Goal: Share content: Share content

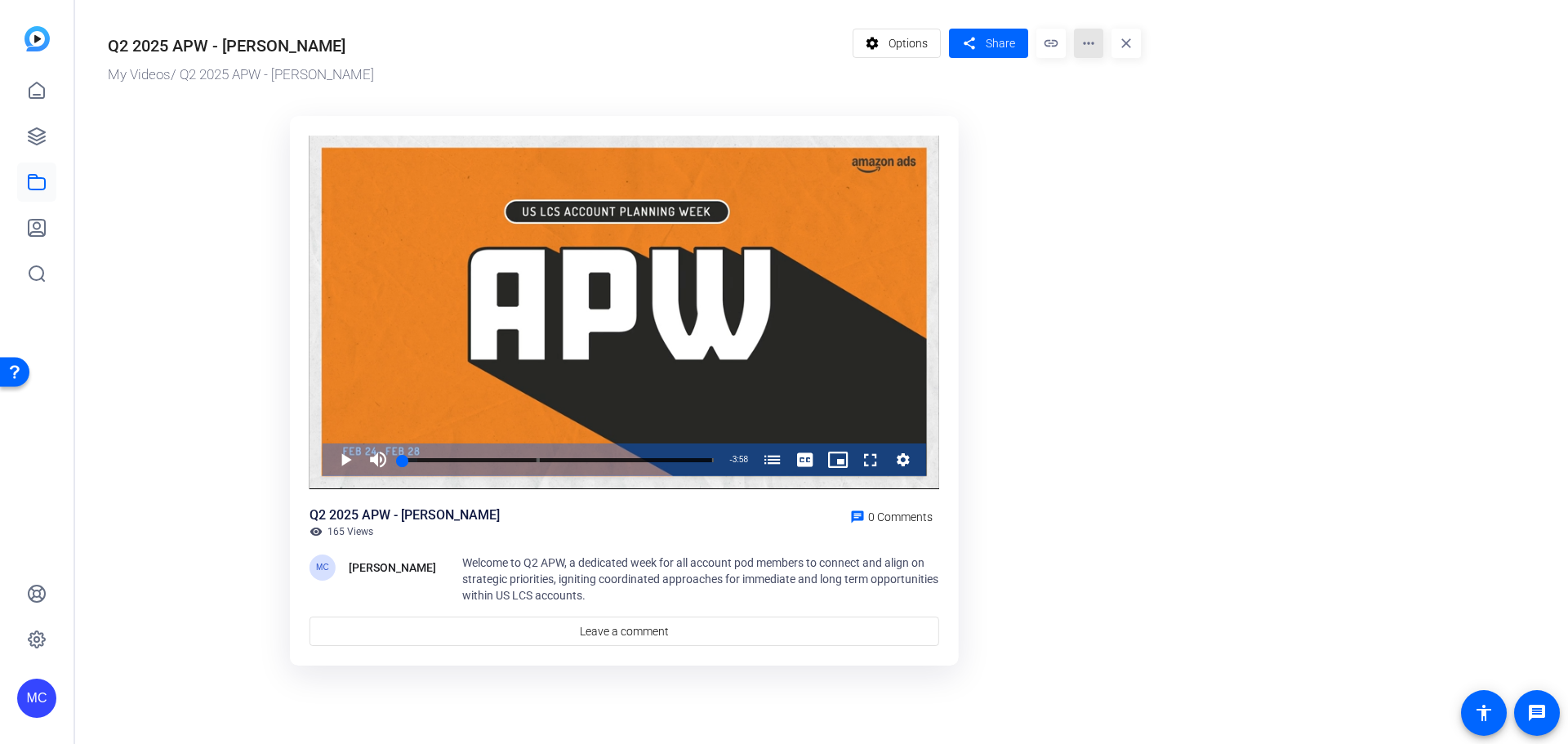
click at [1091, 48] on mat-icon "more_horiz" at bounding box center [1088, 43] width 30 height 30
click at [1118, 98] on span "Edit in Creator" at bounding box center [1121, 93] width 68 height 19
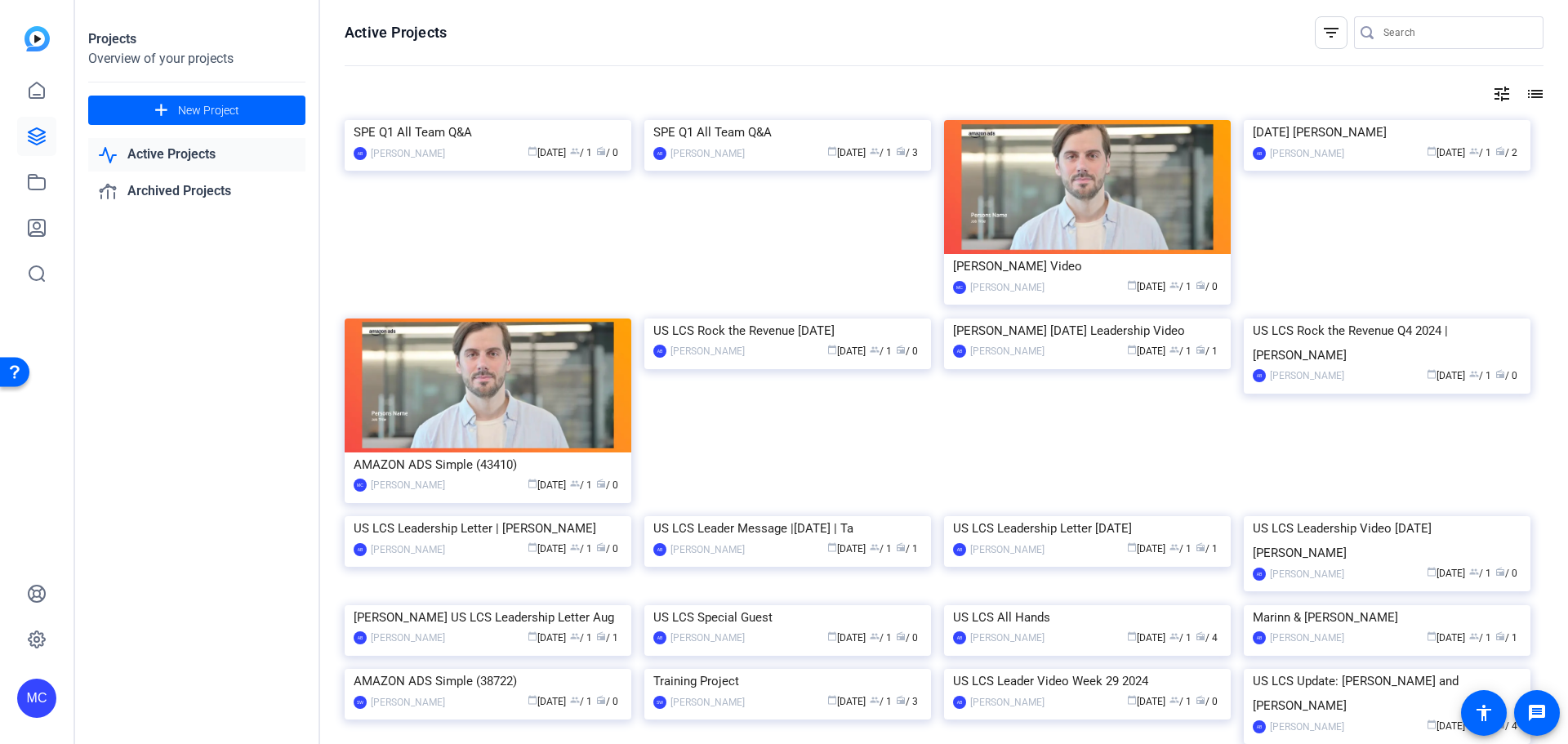
click at [1494, 96] on mat-icon "tune" at bounding box center [1501, 94] width 19 height 19
click at [1484, 129] on icon at bounding box center [1478, 127] width 19 height 19
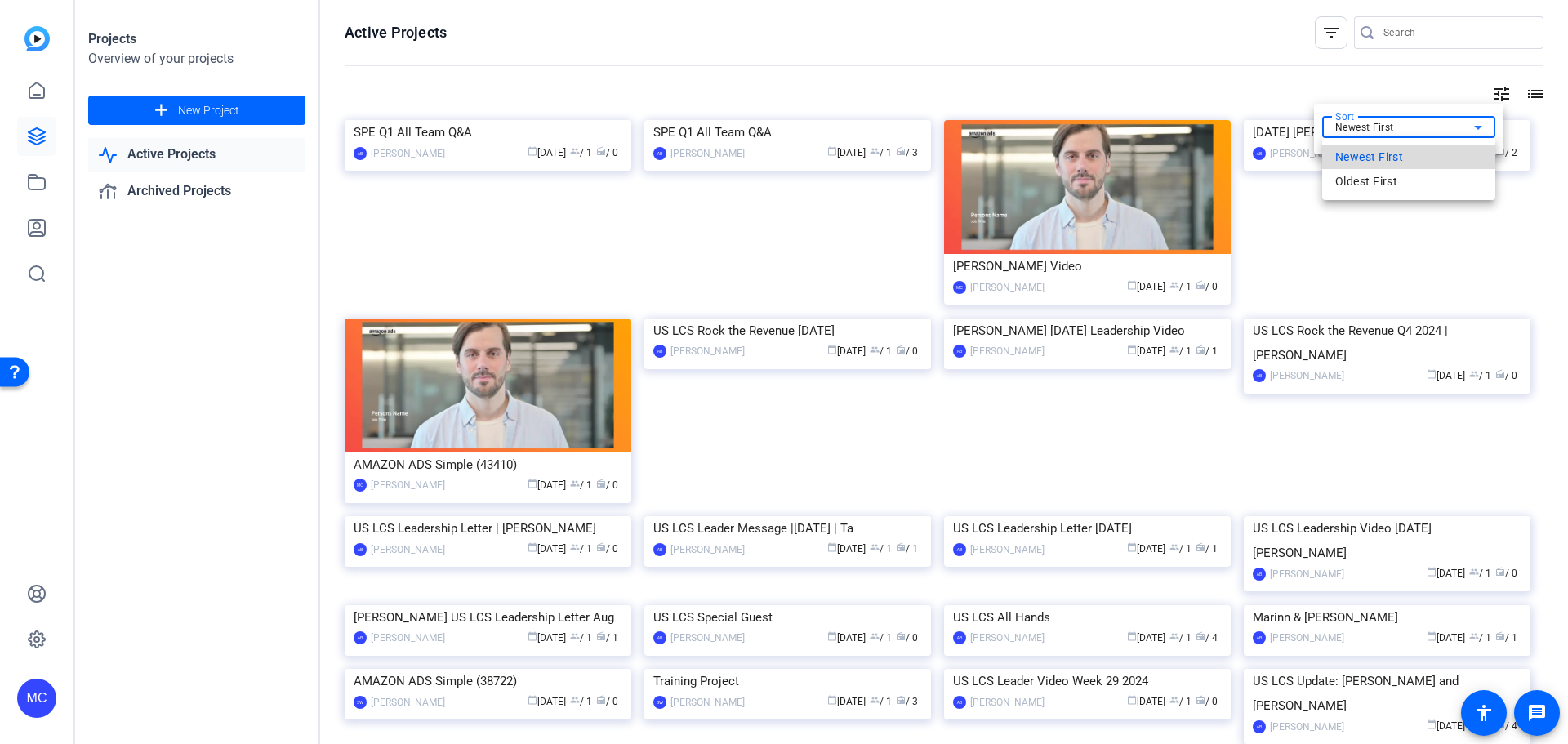
click at [1413, 152] on mat-option "Newest First" at bounding box center [1408, 156] width 173 height 24
click at [1130, 84] on div at bounding box center [784, 372] width 1568 height 744
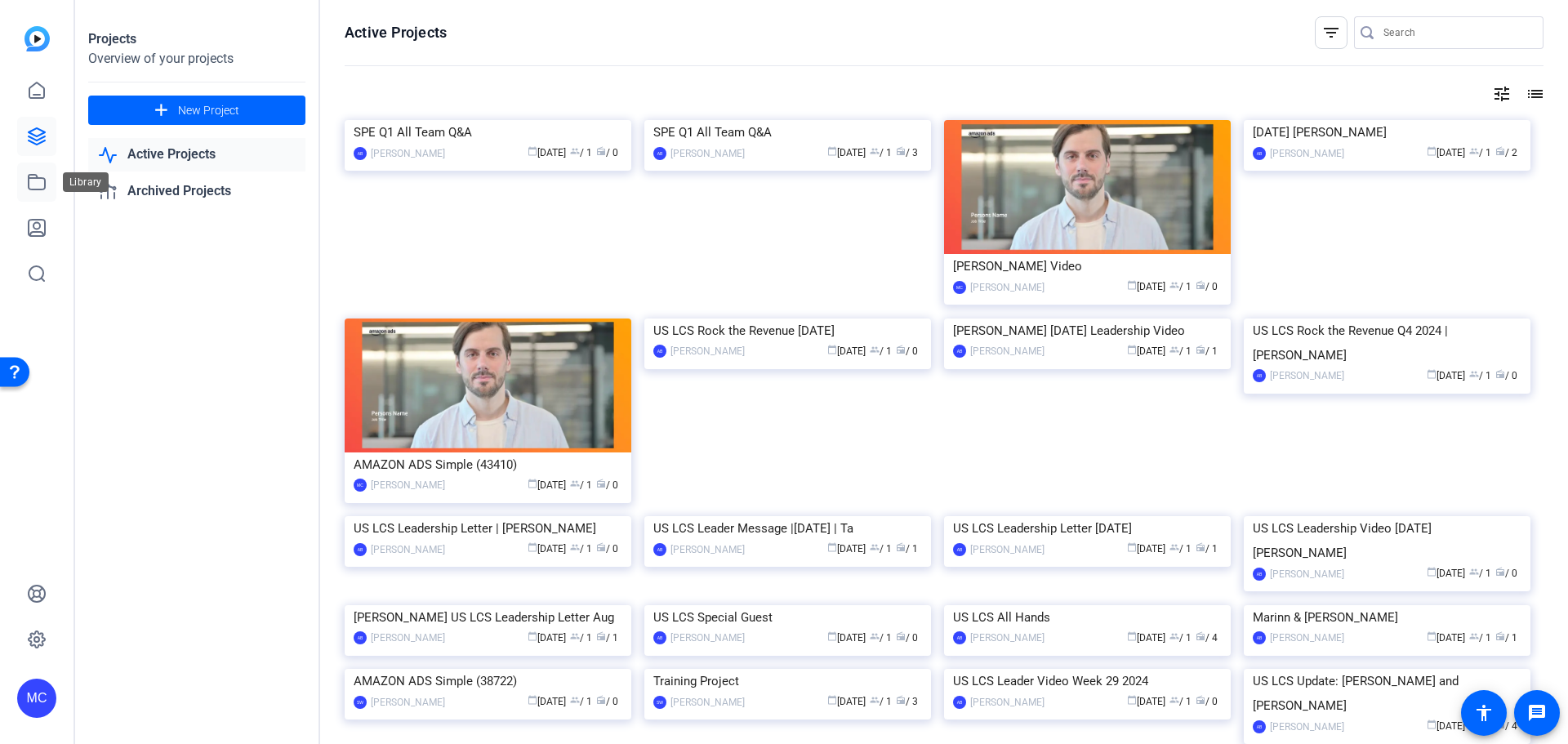
click at [34, 179] on icon at bounding box center [36, 182] width 16 height 14
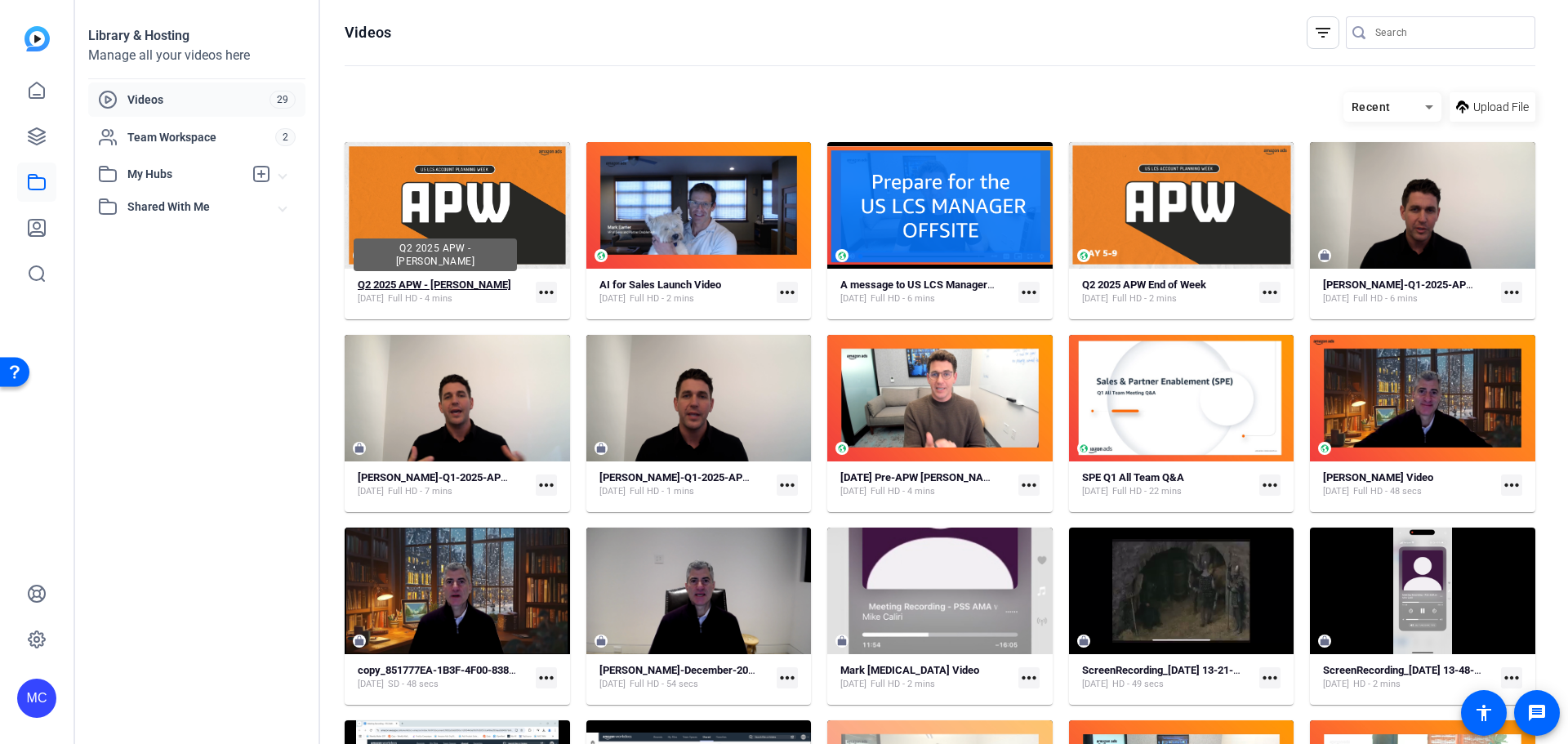
click at [482, 283] on strong "Q2 2025 APW - [PERSON_NAME]" at bounding box center [434, 285] width 154 height 13
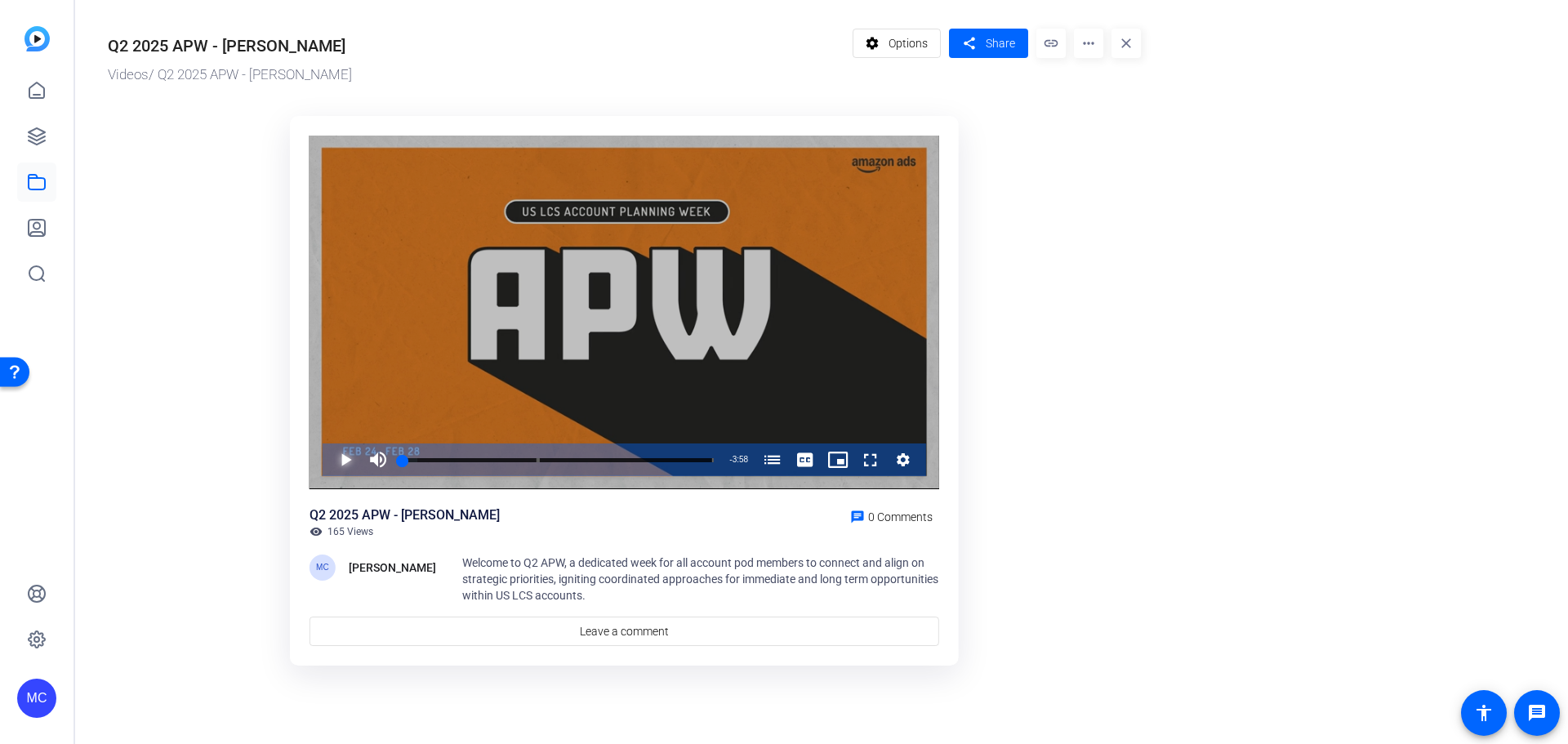
click at [329, 453] on span "Video Player" at bounding box center [329, 459] width 0 height 33
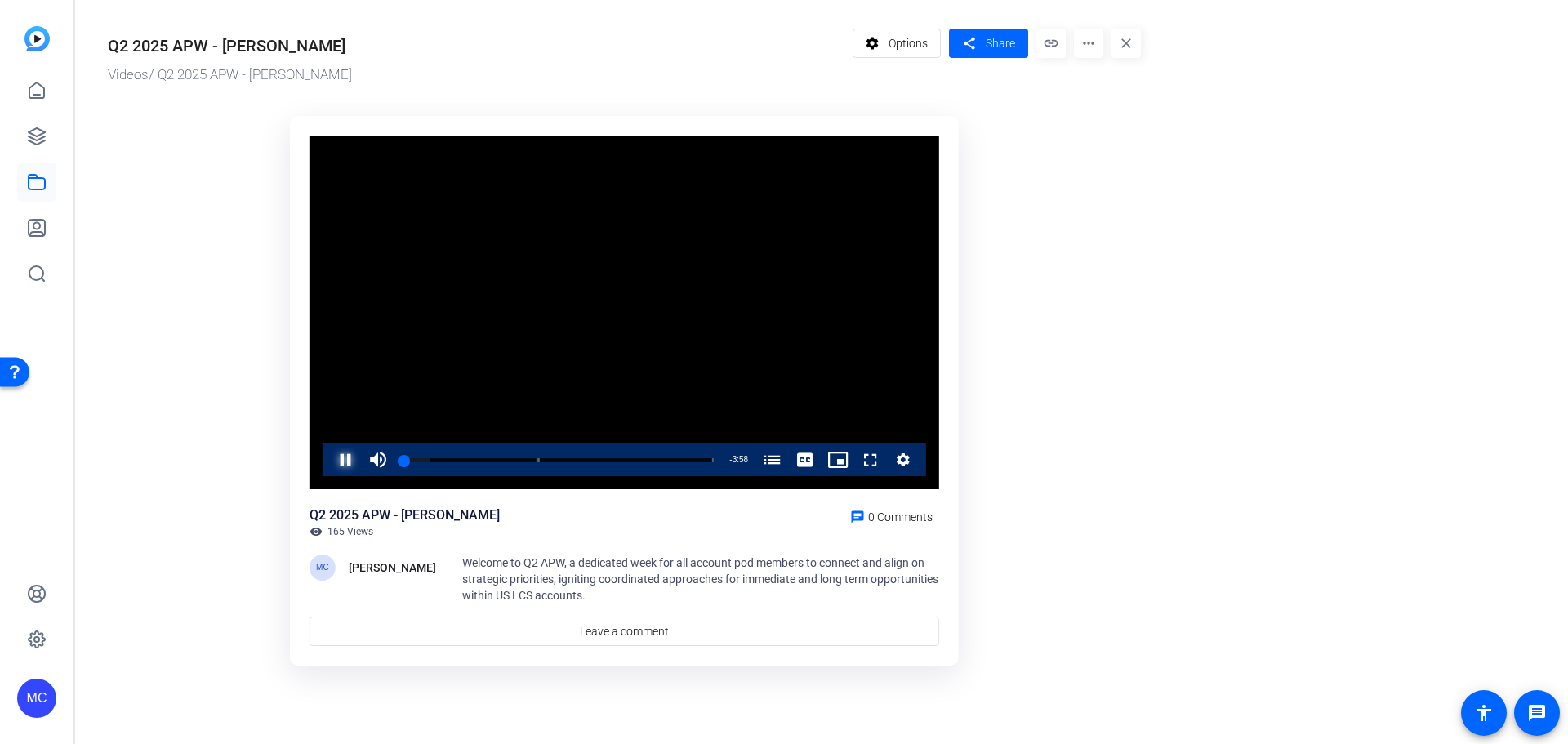
click at [329, 457] on span "Video Player" at bounding box center [329, 459] width 0 height 33
click at [901, 45] on span "Options" at bounding box center [908, 43] width 39 height 31
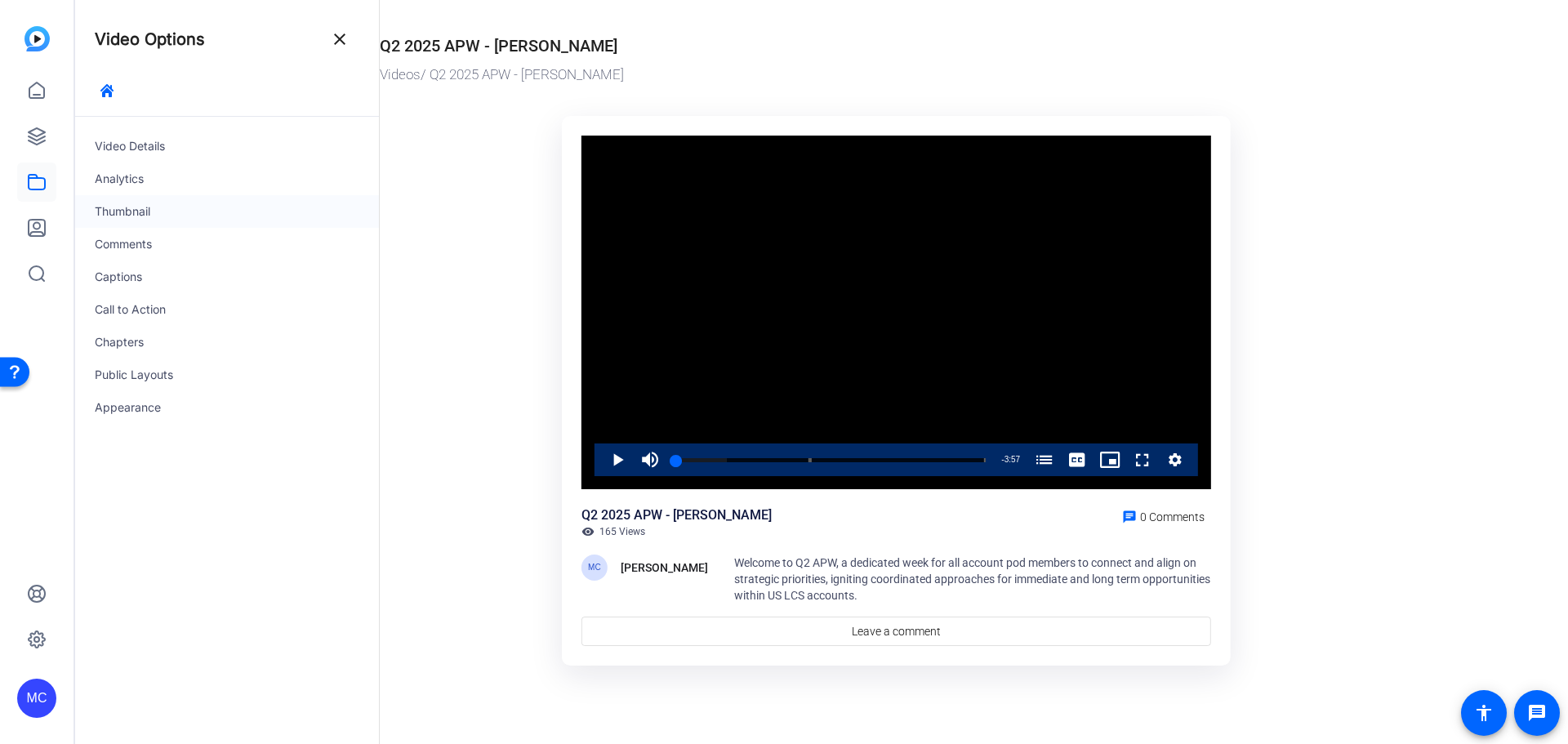
click at [166, 213] on div "Thumbnail" at bounding box center [227, 211] width 304 height 33
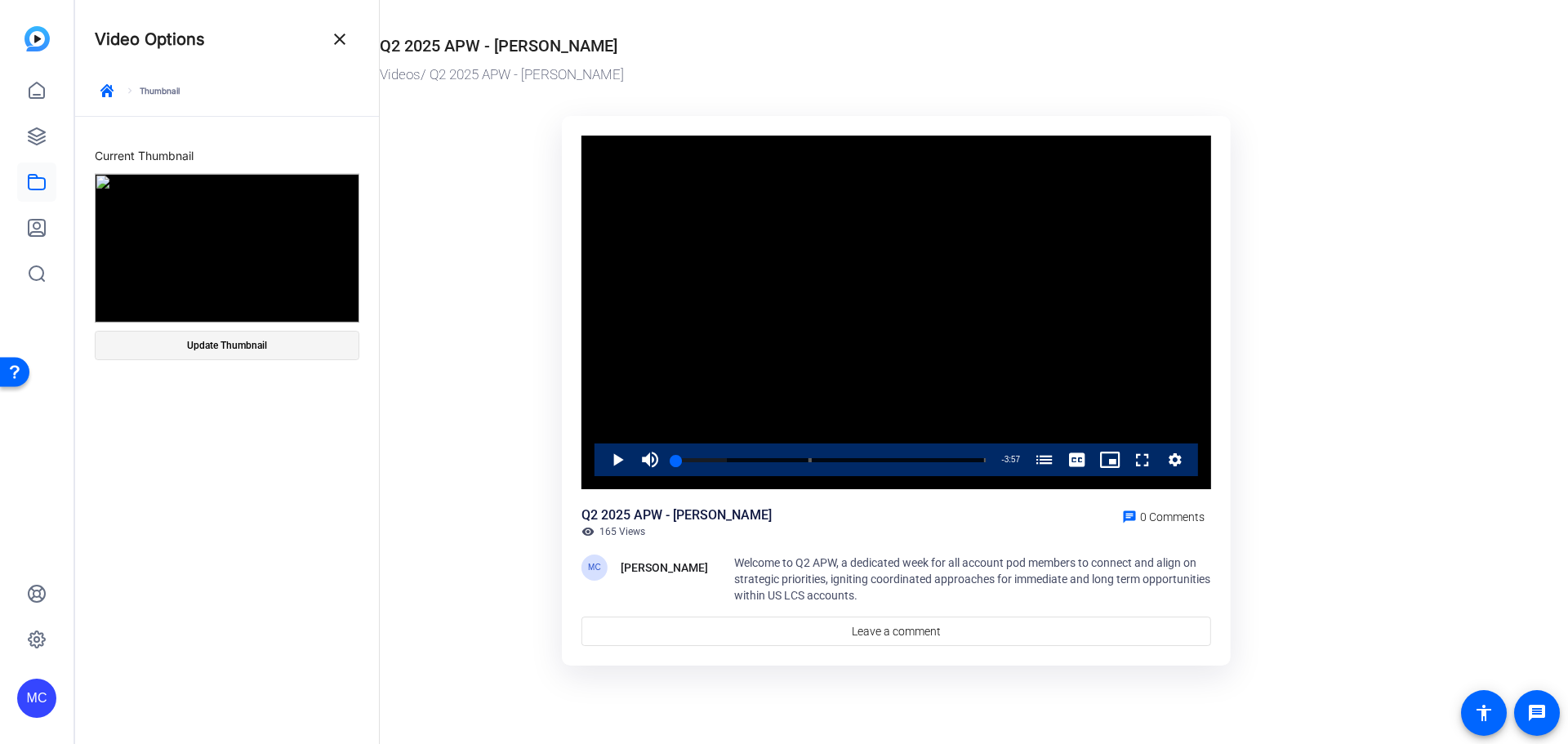
click at [259, 345] on span "Update Thumbnail" at bounding box center [226, 345] width 80 height 13
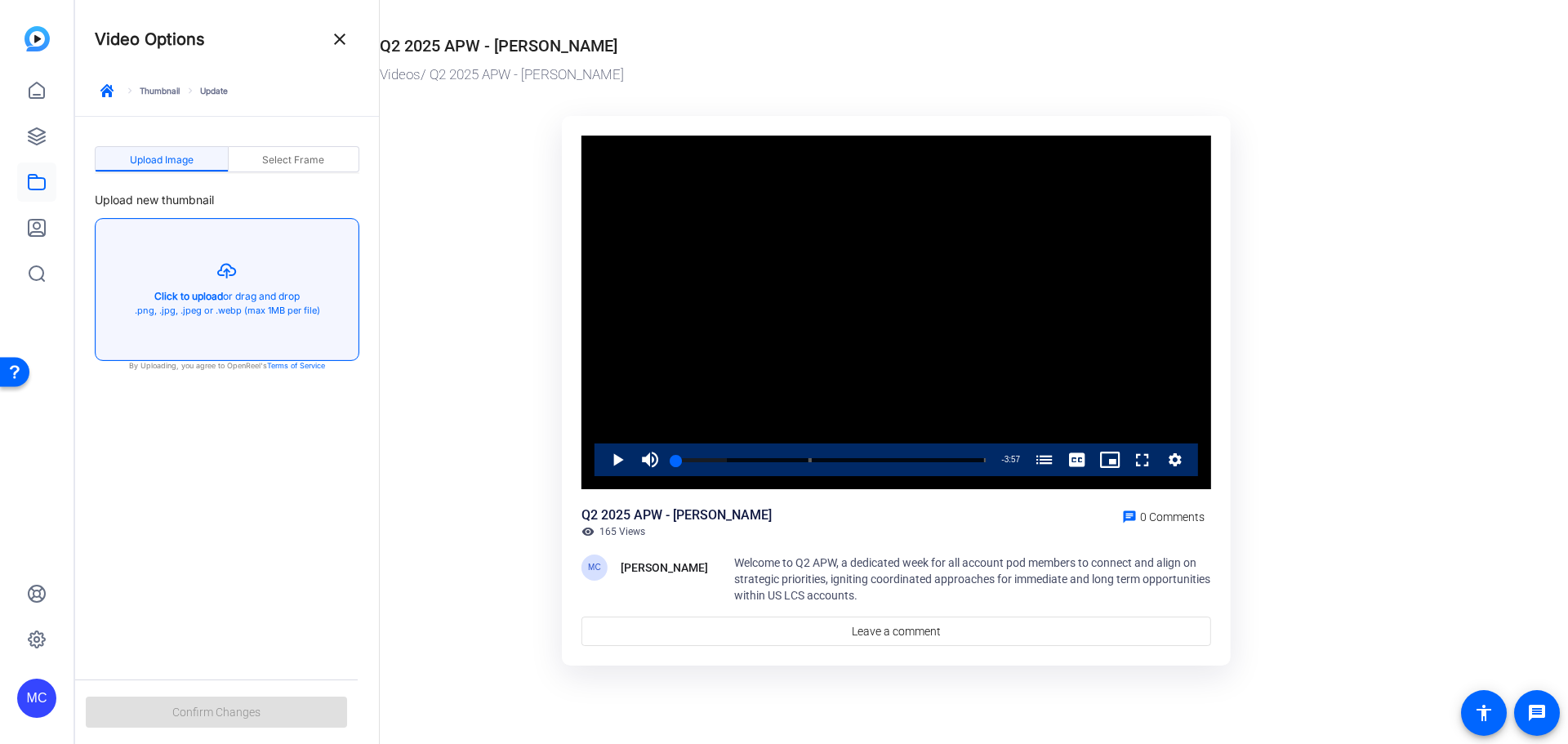
click at [240, 284] on button "button" at bounding box center [226, 289] width 263 height 141
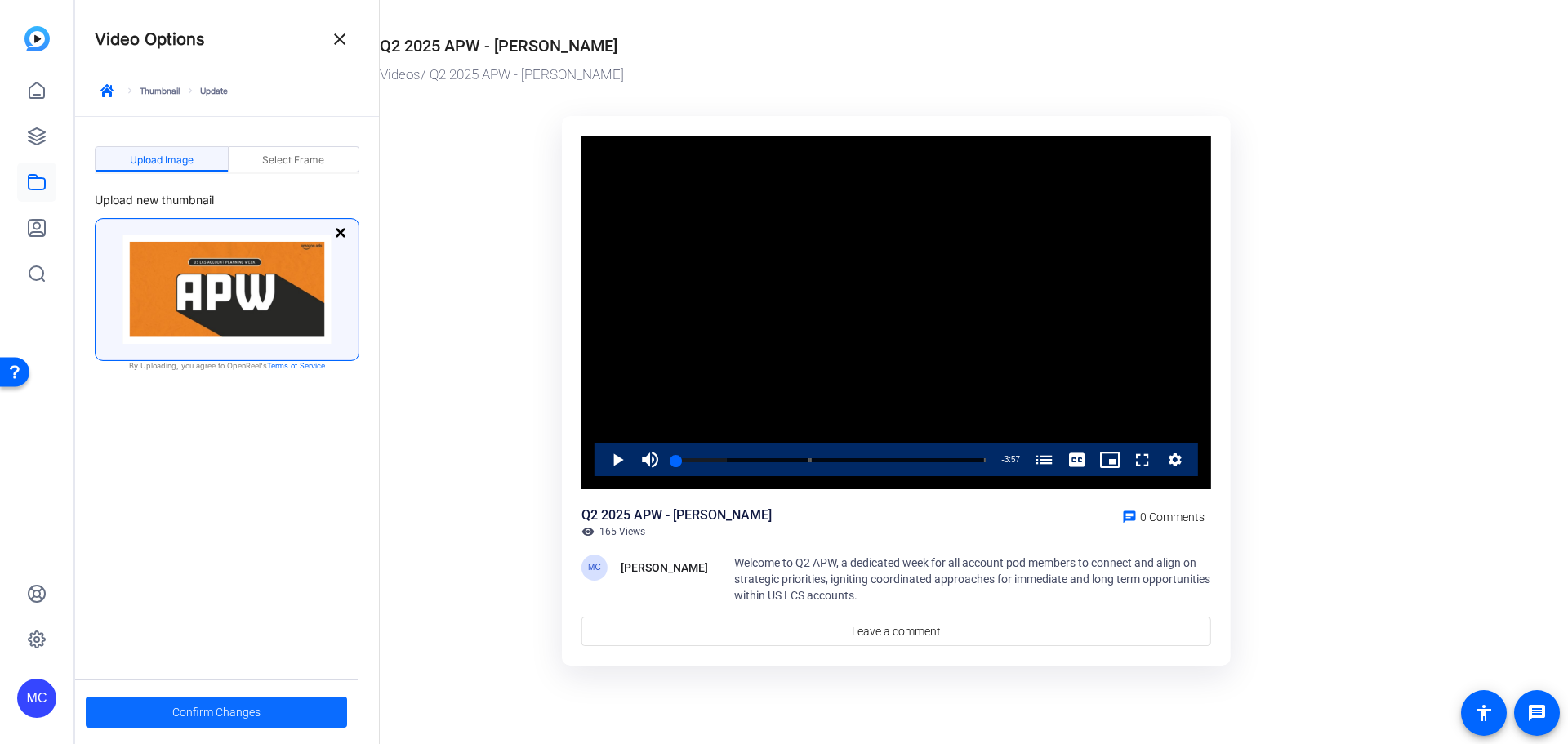
click at [293, 718] on span at bounding box center [216, 712] width 261 height 39
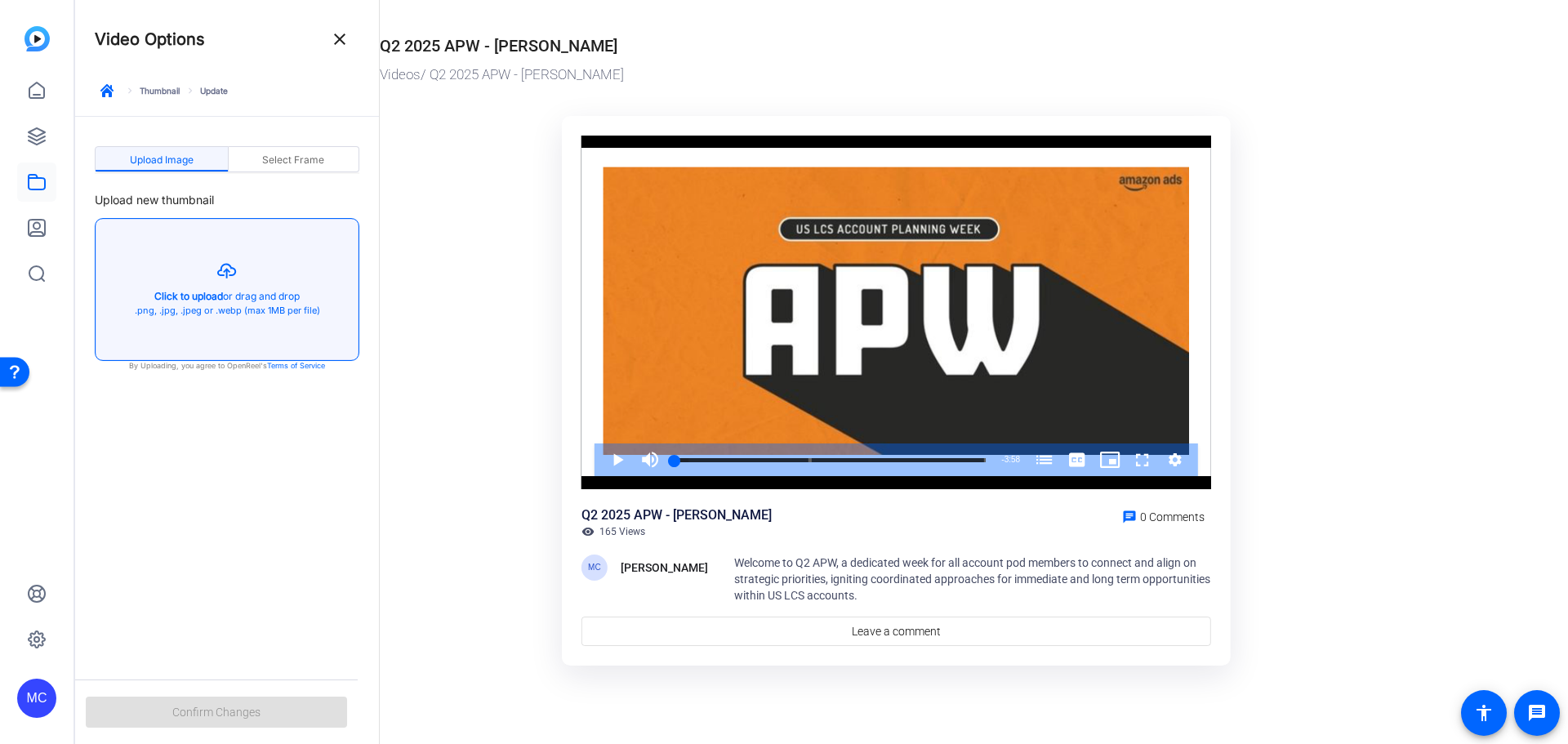
click at [596, 517] on div "Q2 2025 APW - [PERSON_NAME]" at bounding box center [676, 514] width 190 height 19
click at [341, 37] on mat-icon "close" at bounding box center [340, 39] width 19 height 19
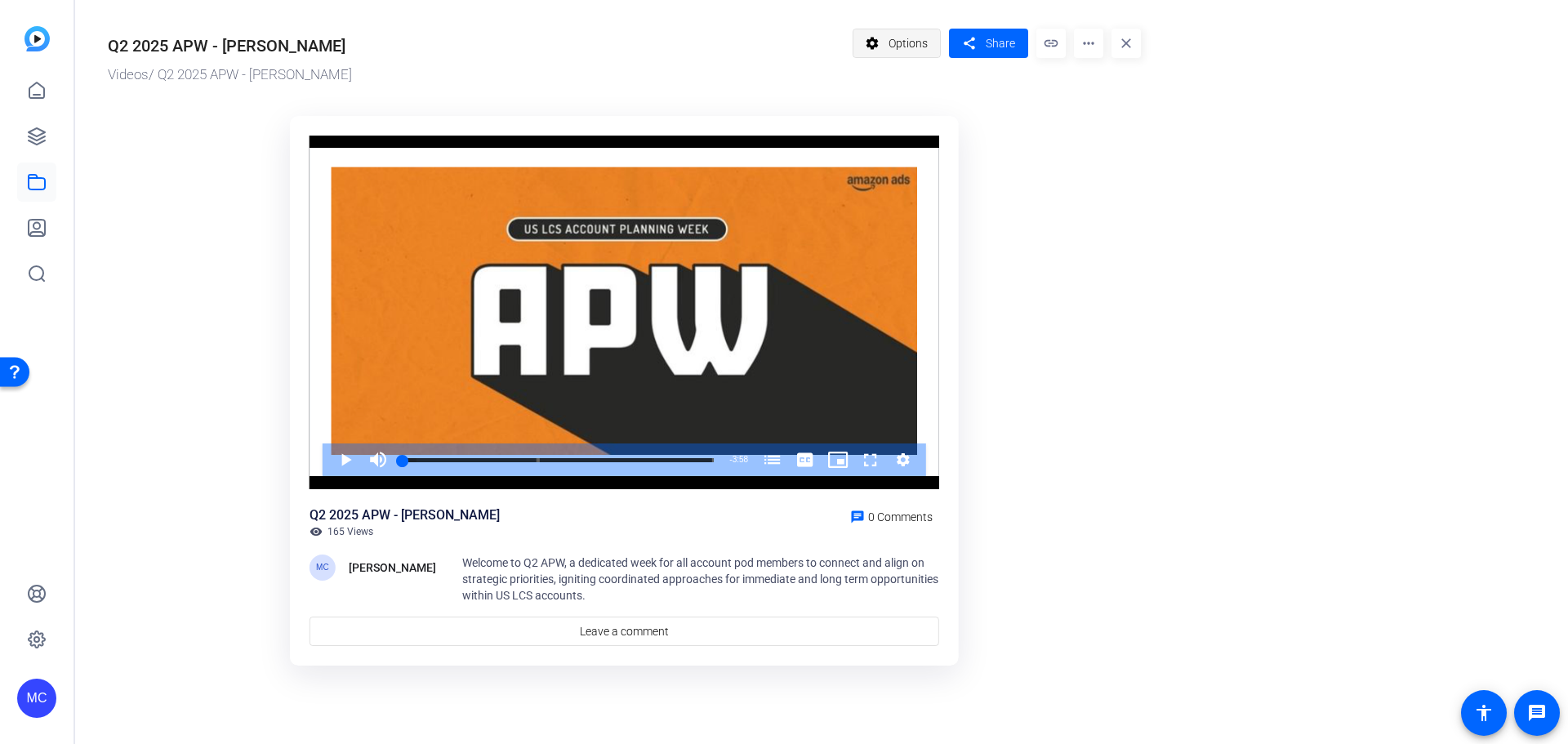
click at [904, 42] on span "Options" at bounding box center [908, 43] width 39 height 31
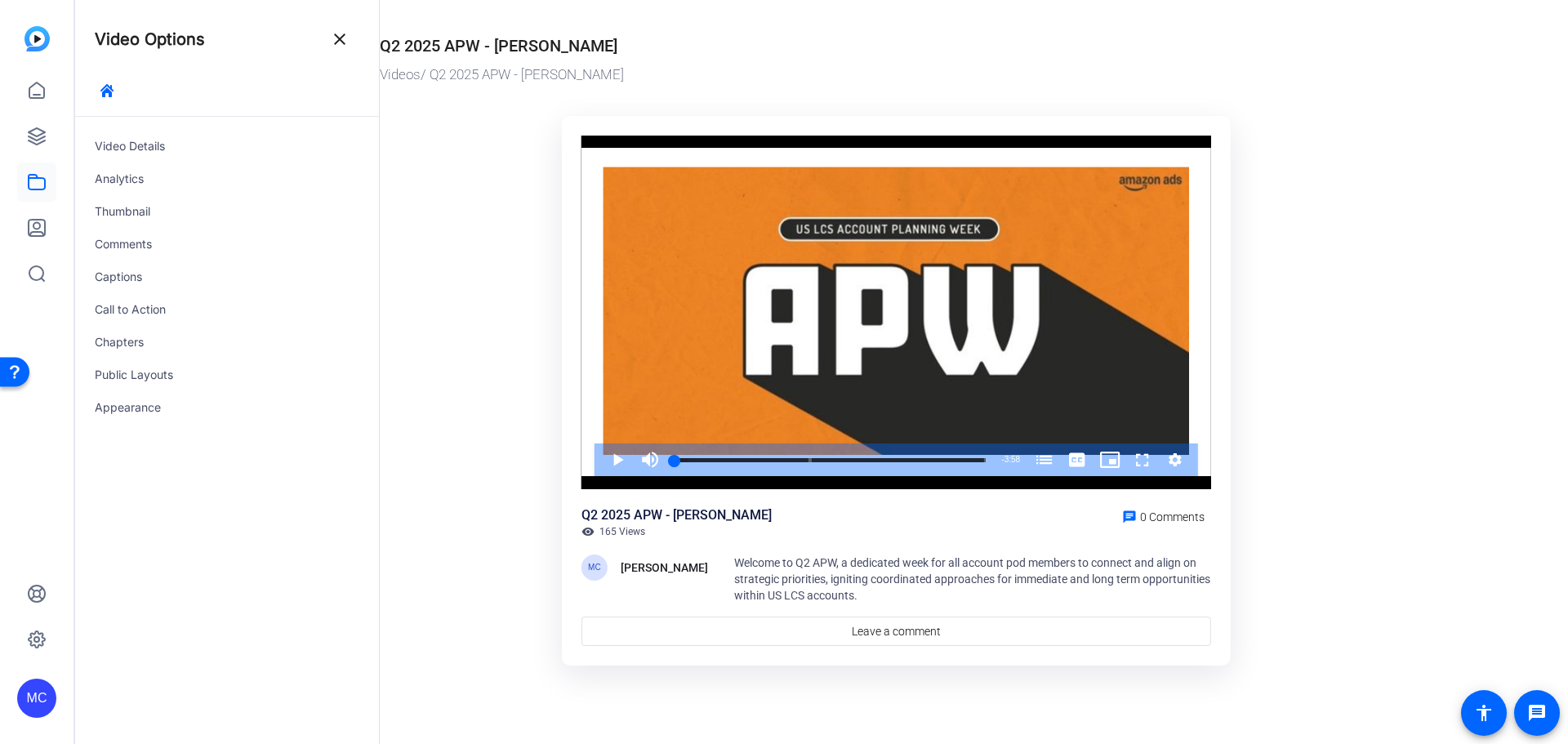
click at [442, 45] on div "Q2 2025 APW - [PERSON_NAME]" at bounding box center [498, 46] width 237 height 24
click at [340, 40] on mat-icon "close" at bounding box center [340, 39] width 19 height 19
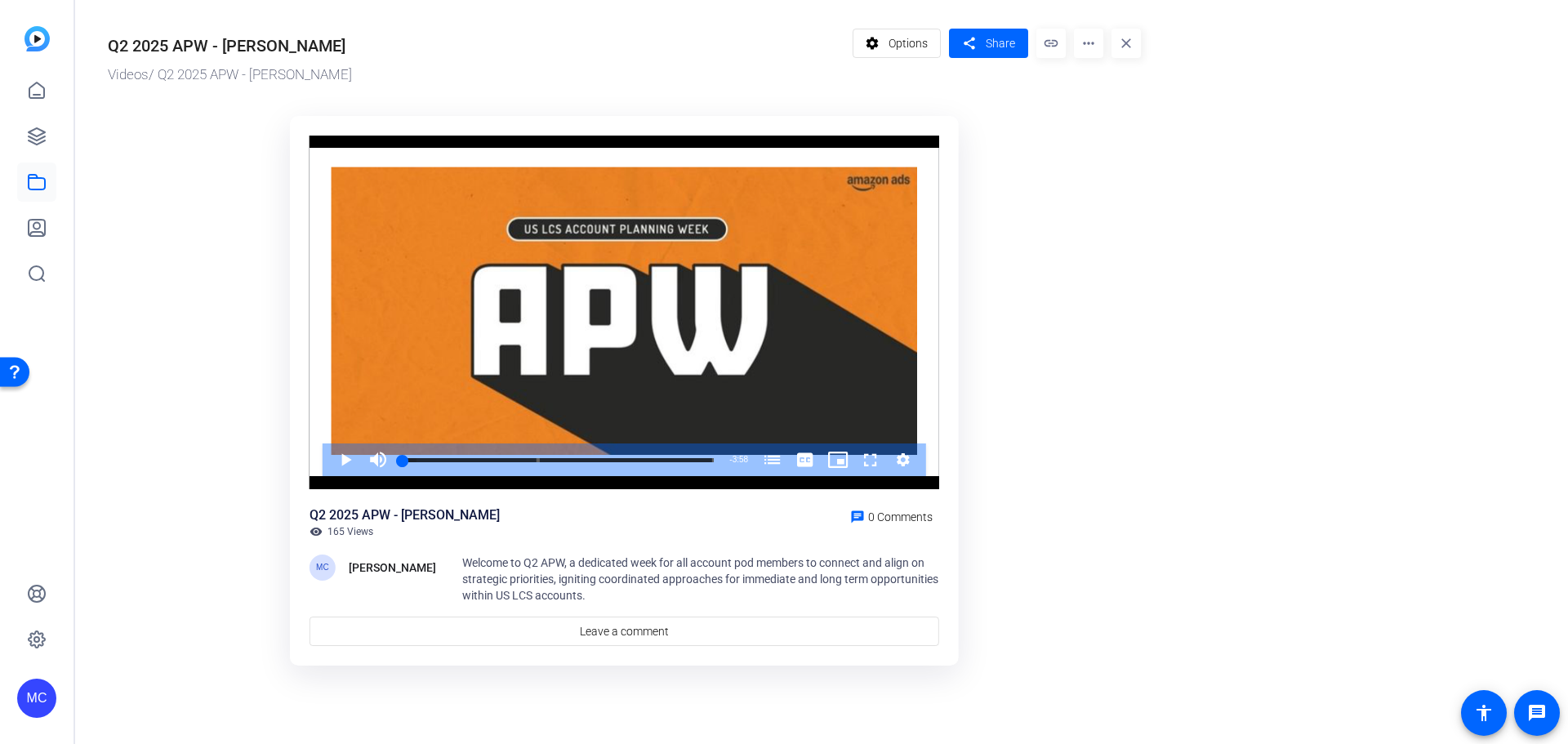
click at [200, 51] on div "Q2 2025 APW - [PERSON_NAME]" at bounding box center [226, 46] width 237 height 24
click at [162, 49] on div "Q2 2025 APW - [PERSON_NAME]" at bounding box center [226, 46] width 237 height 24
click at [1085, 40] on mat-icon "more_horiz" at bounding box center [1088, 43] width 30 height 30
click at [1124, 93] on span "Edit in Creator" at bounding box center [1121, 93] width 68 height 19
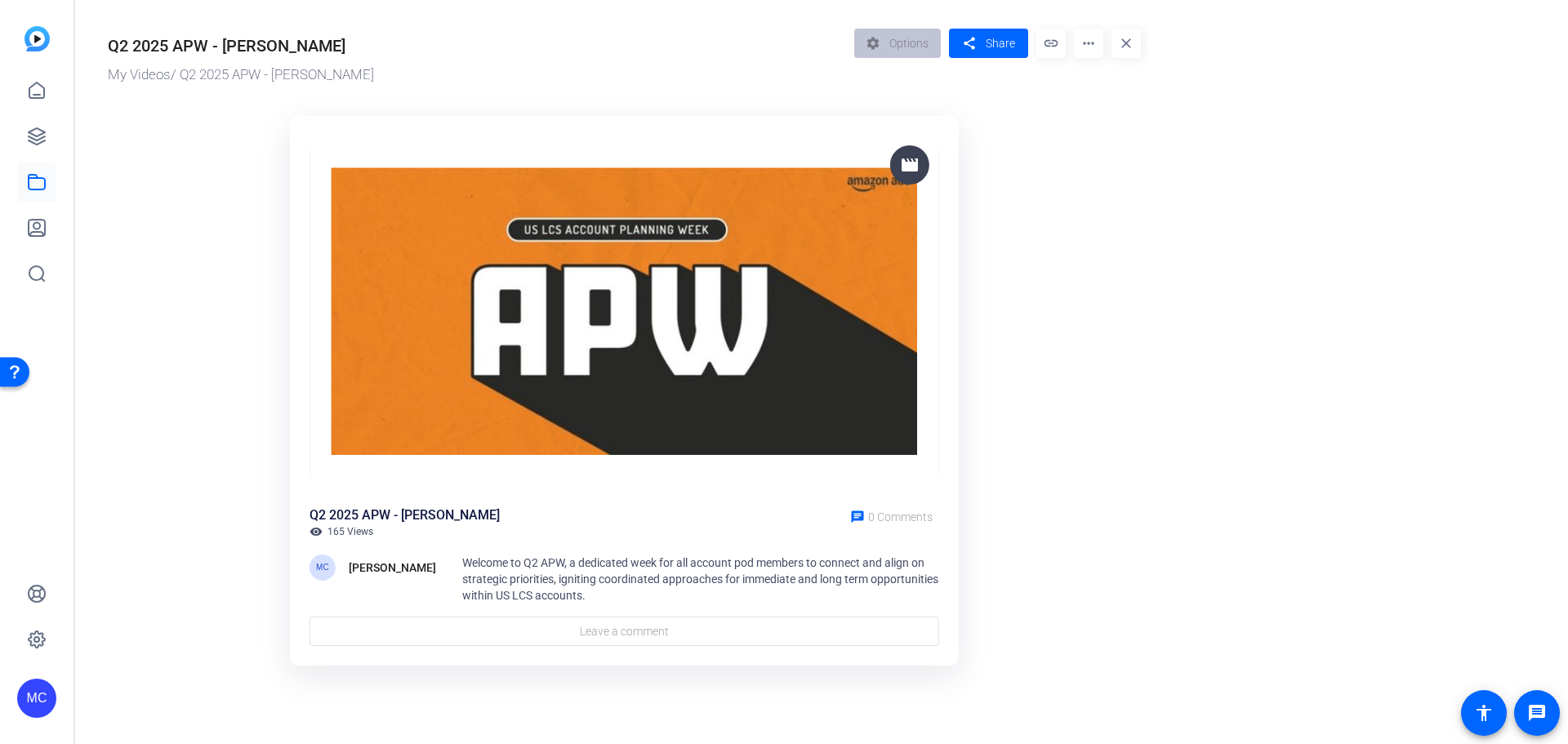
click at [839, 582] on span "Welcome to Q2 APW, a dedicated week for all account pod members to connect and …" at bounding box center [700, 578] width 476 height 46
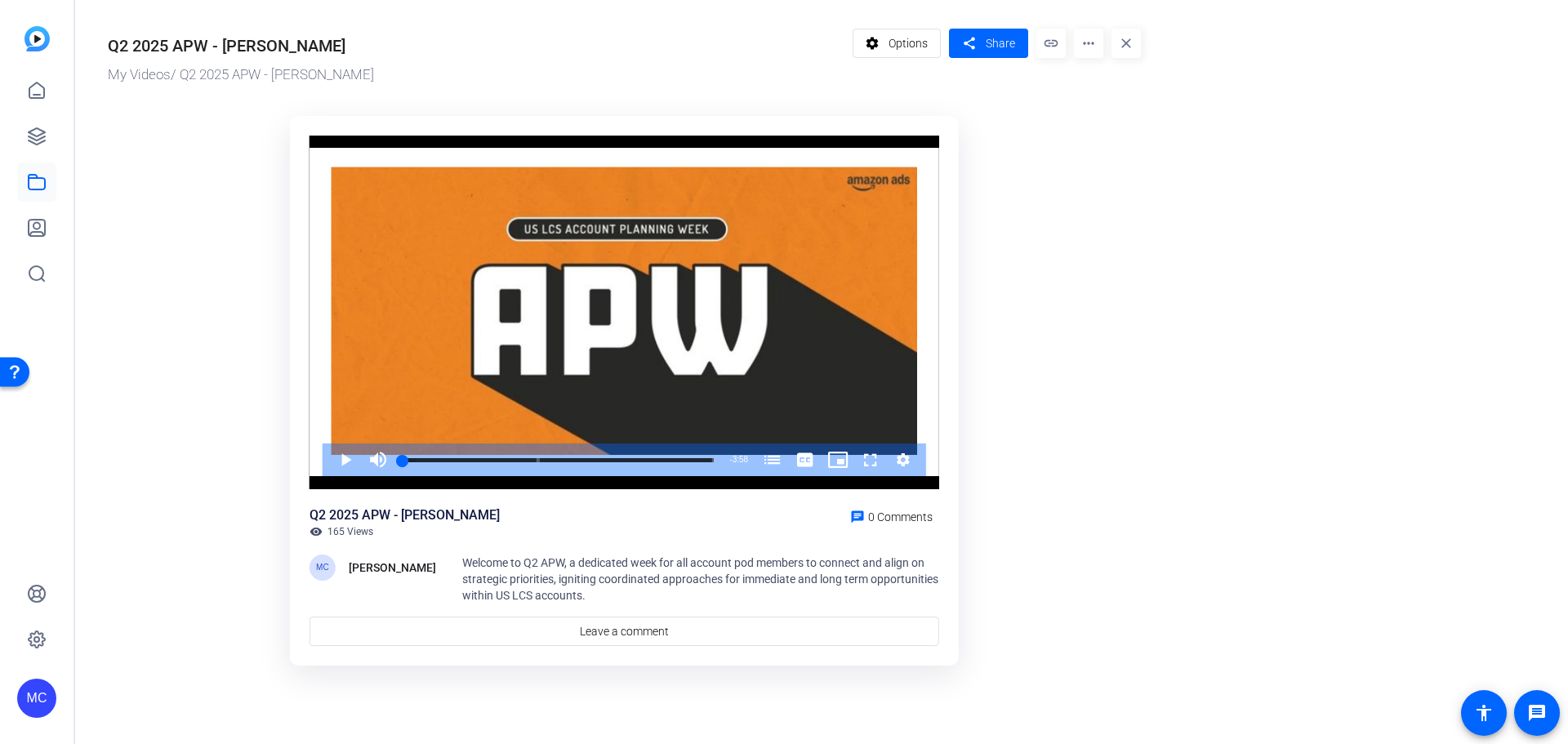
click at [1083, 37] on mat-icon "more_horiz" at bounding box center [1088, 43] width 30 height 30
click at [880, 43] on div at bounding box center [784, 372] width 1568 height 744
click at [890, 43] on span "Options" at bounding box center [908, 43] width 39 height 31
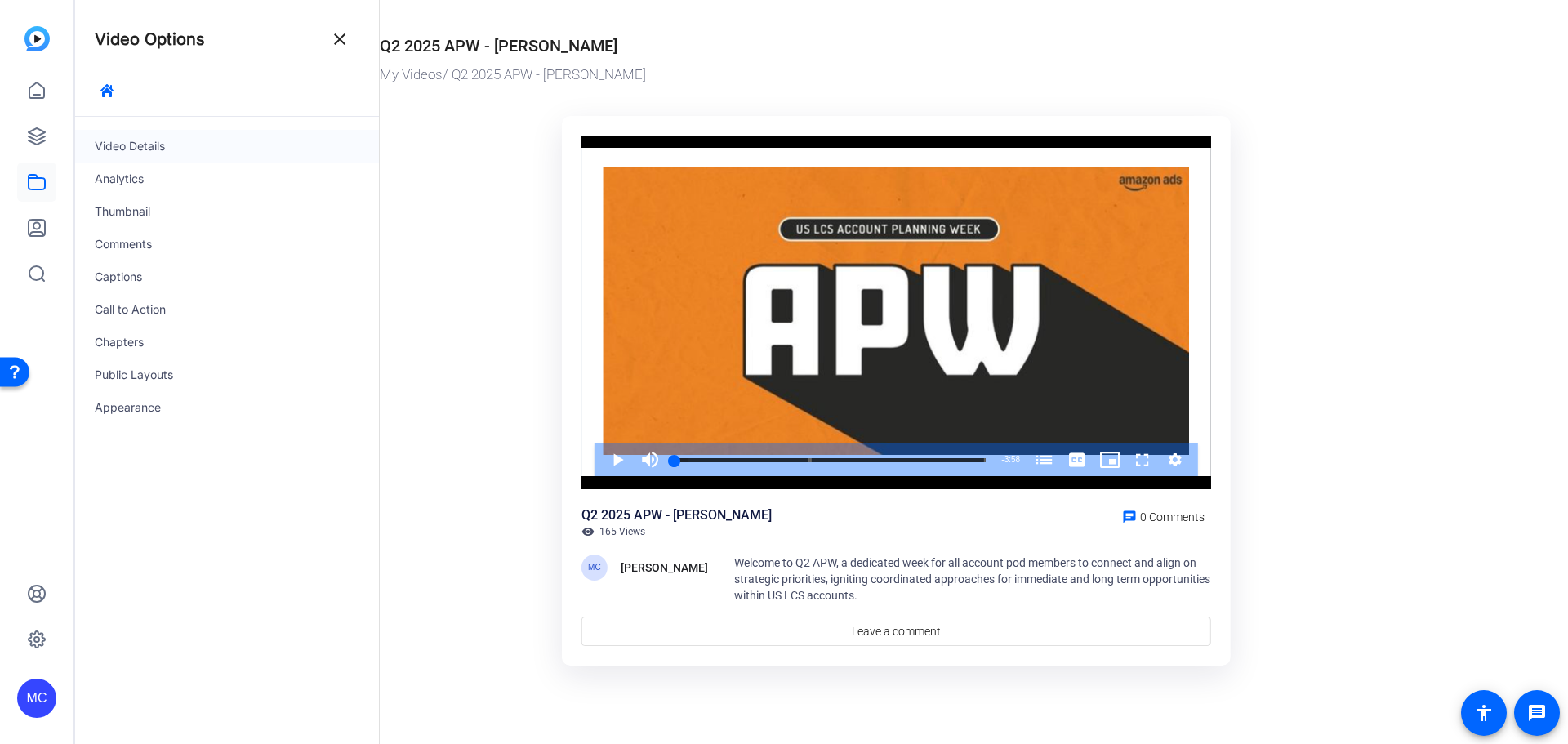
click at [161, 148] on div "Video Details" at bounding box center [227, 146] width 304 height 33
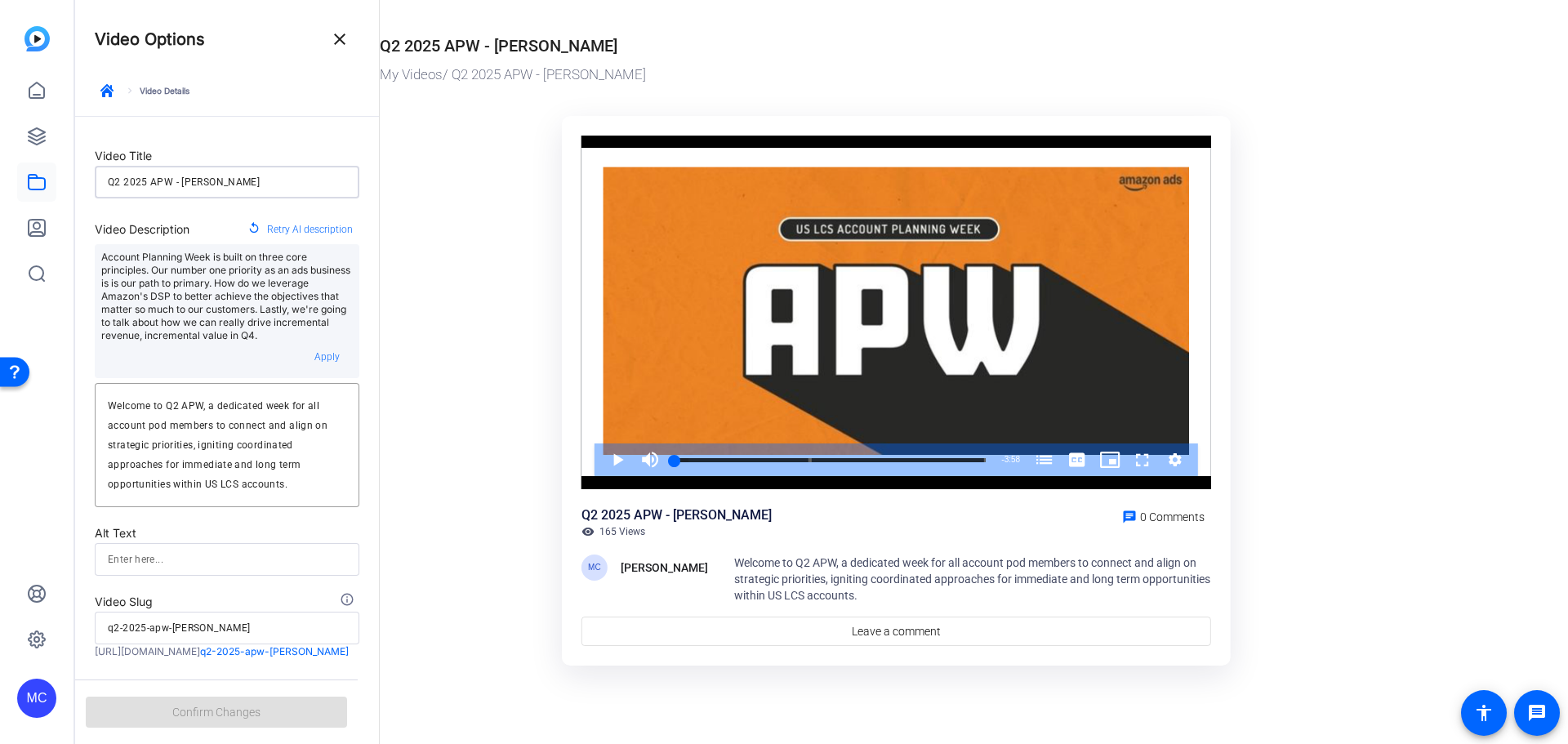
click at [117, 181] on input "Q2 2025 APW - [PERSON_NAME]" at bounding box center [227, 182] width 238 height 19
type input "Q 2025 APW - Tanner Elton"
type input "q-2025-apw-tanner-elton"
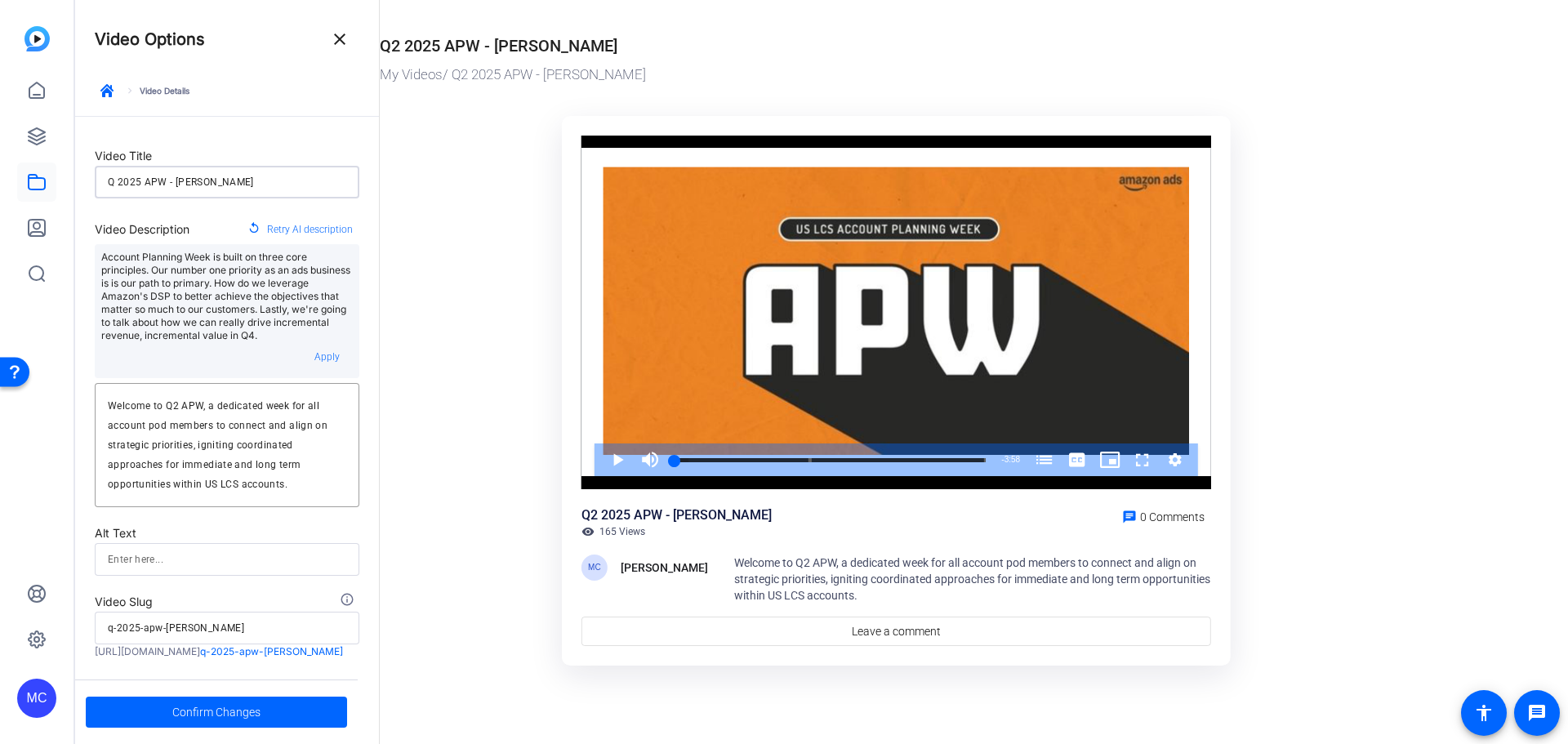
type input "Q3 2025 APW - Tanner Elton"
type input "q3-2025-apw-tanner-elton"
type input "Q3 2025 APW - Tanner Elton"
click at [175, 405] on textarea "Welcome to Q2 APW, a dedicated week for all account pod members to connect and …" at bounding box center [227, 445] width 238 height 98
type textarea "Welcome to Q3 APW, a dedicated week for all account pod members to connect and …"
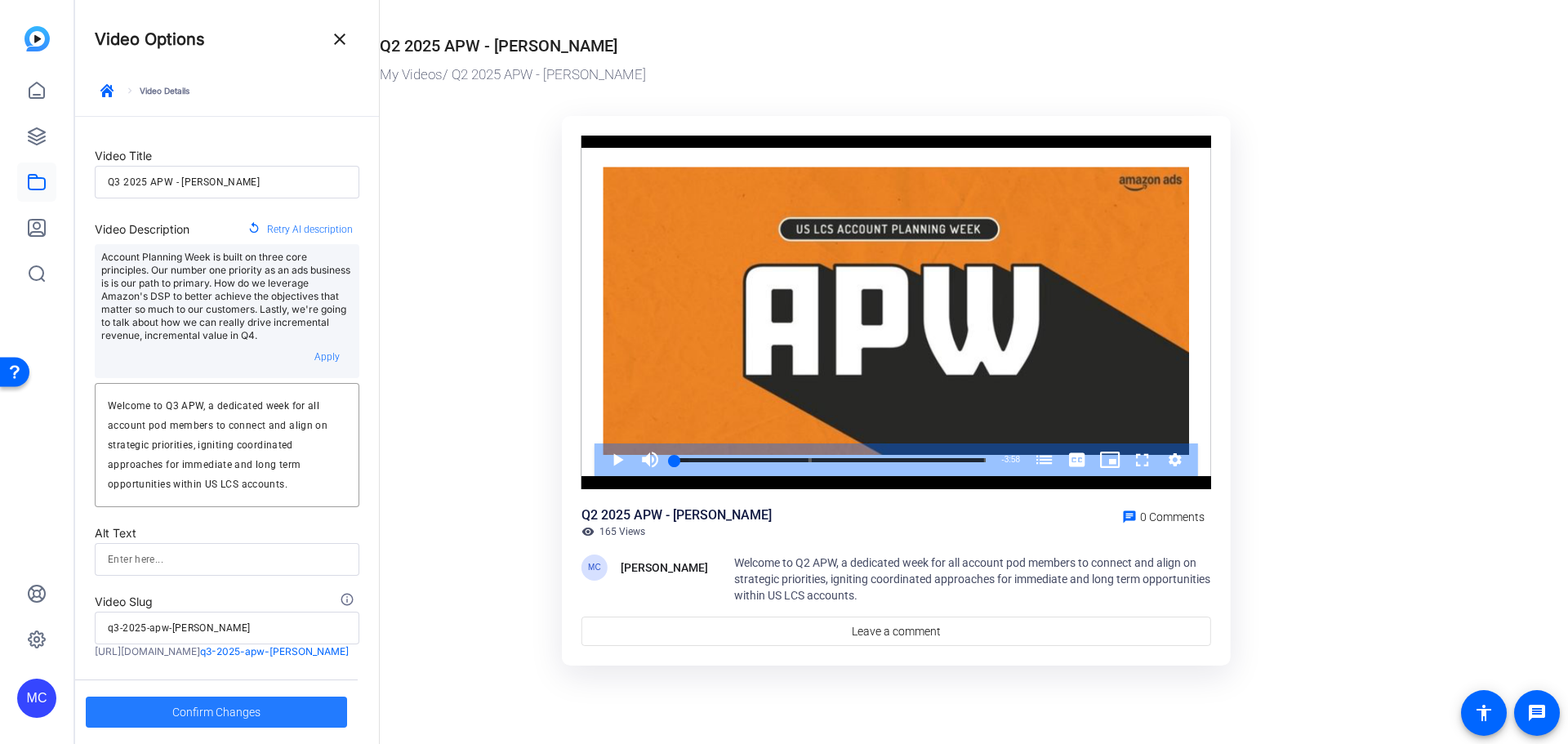
click at [245, 705] on span "Confirm Changes" at bounding box center [216, 712] width 88 height 31
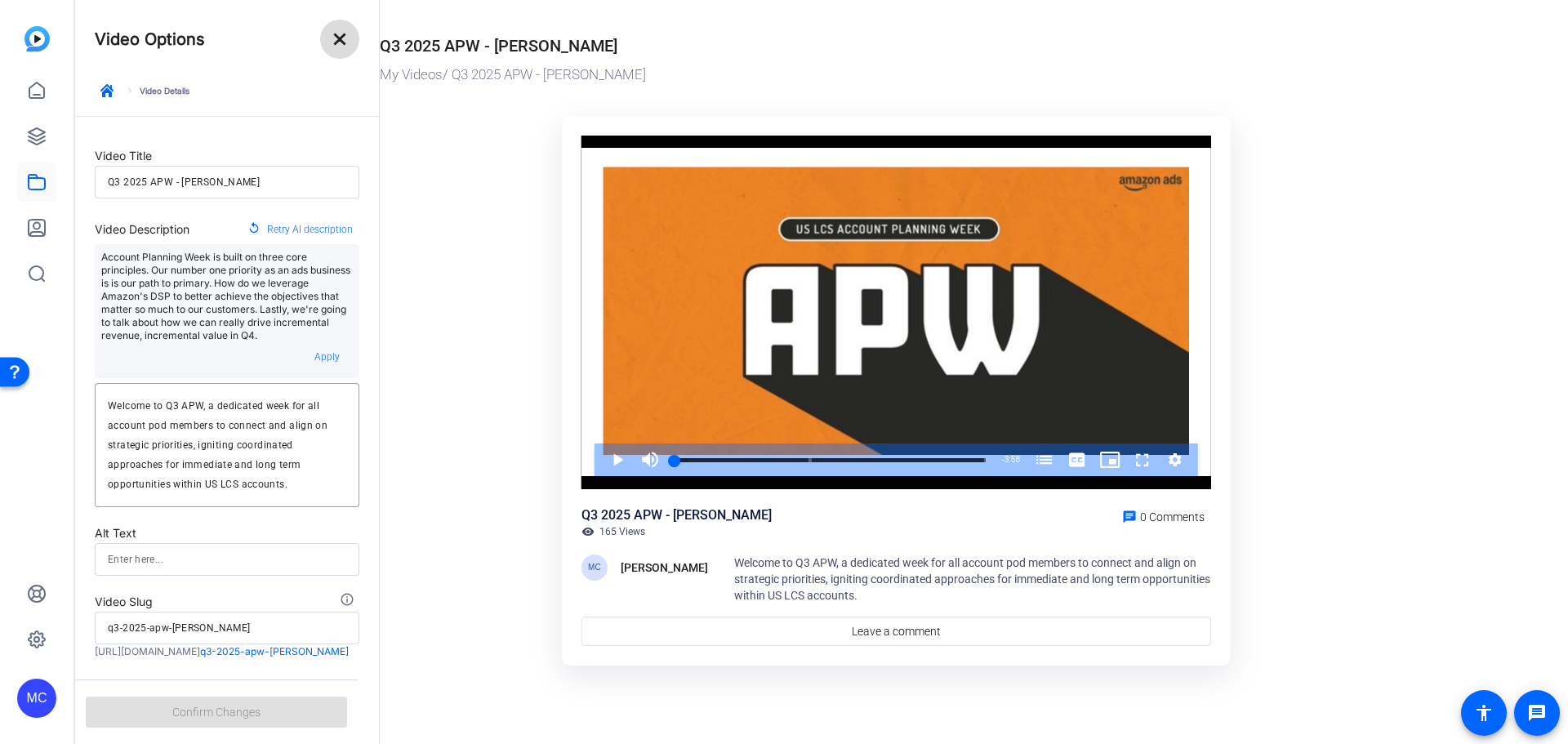
click at [332, 37] on mat-icon "close" at bounding box center [340, 39] width 19 height 19
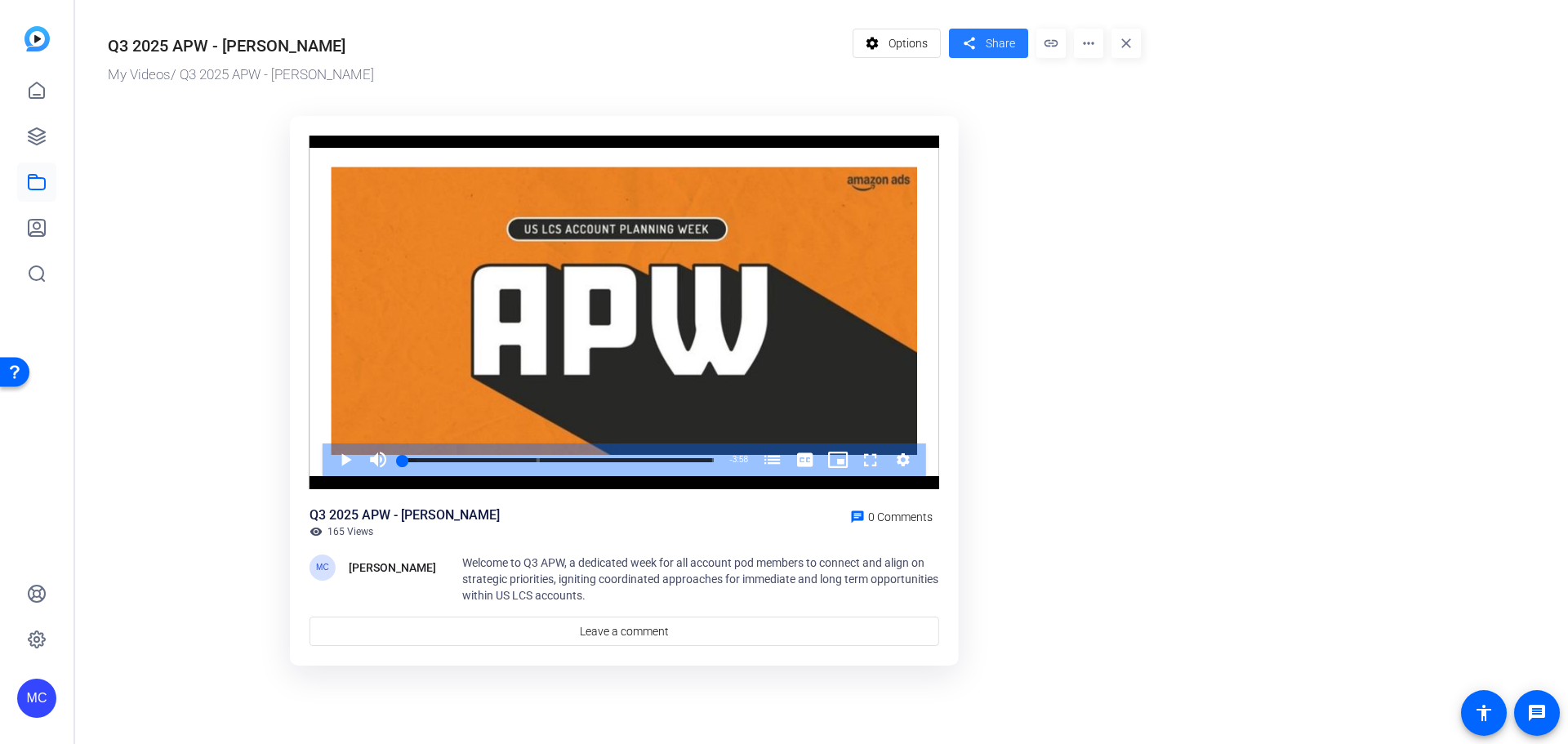
click at [997, 41] on span "Share" at bounding box center [1000, 44] width 30 height 17
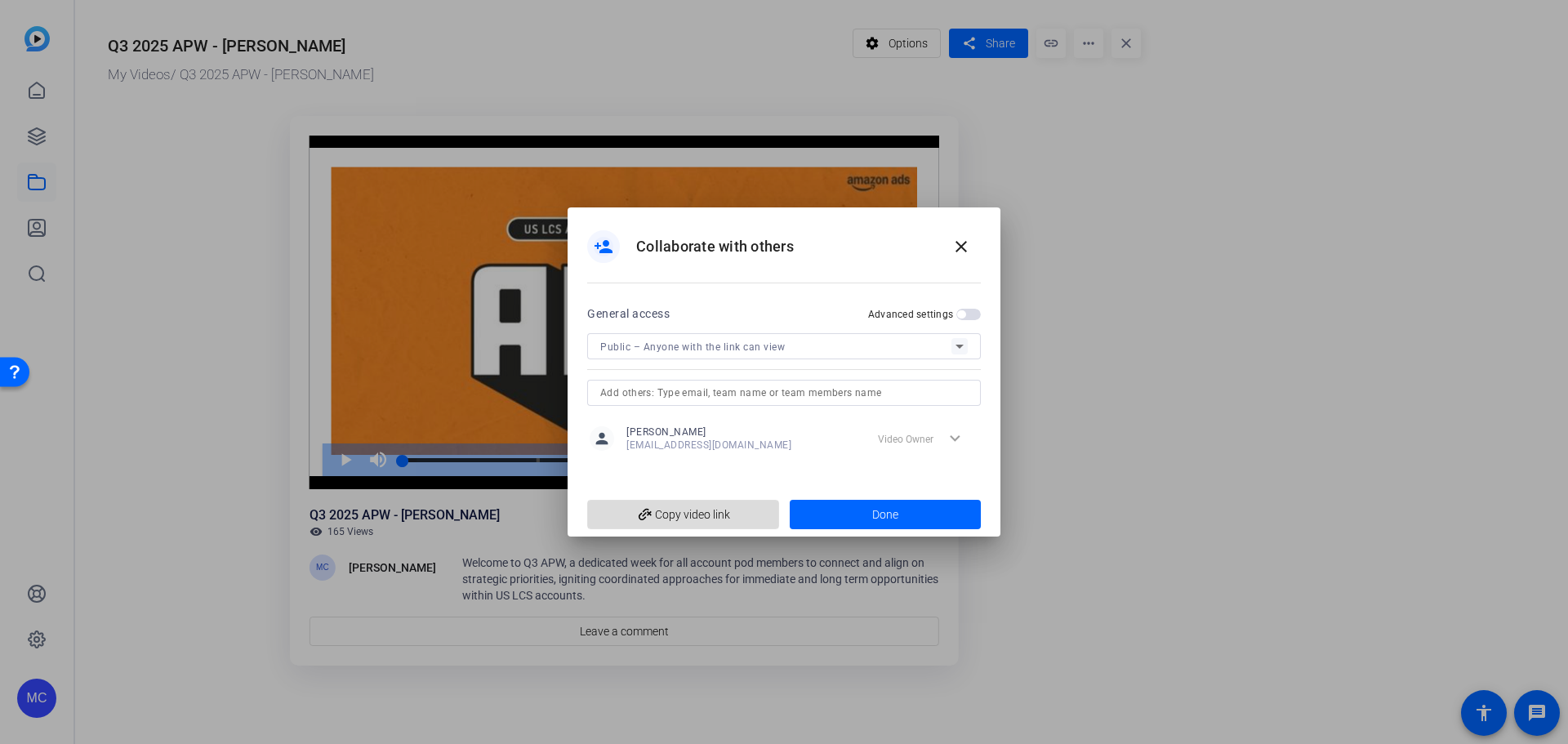
click at [736, 509] on span "add_link Copy video link" at bounding box center [683, 514] width 166 height 31
click at [911, 512] on span at bounding box center [885, 514] width 192 height 39
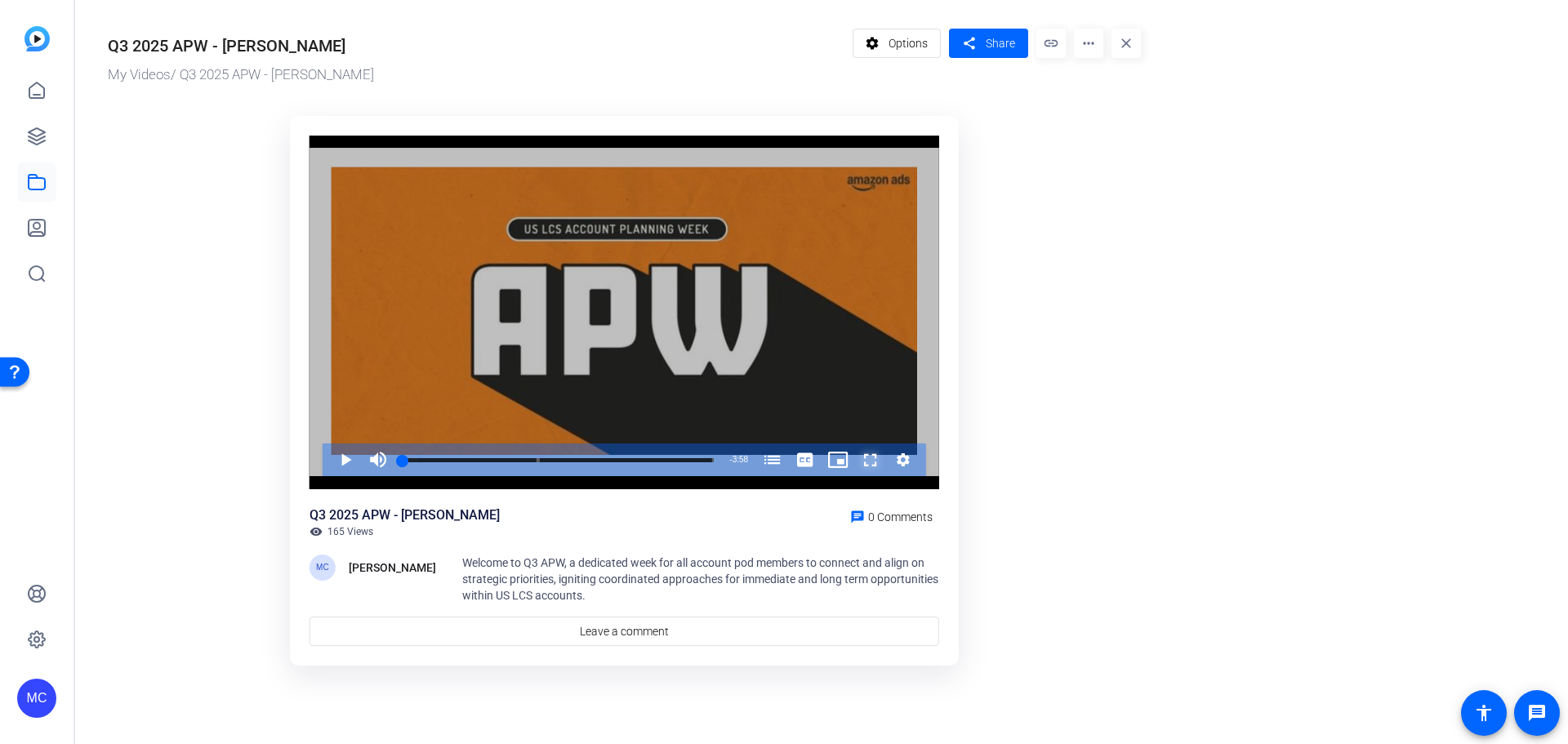
click at [854, 461] on span "Video Player" at bounding box center [854, 459] width 0 height 33
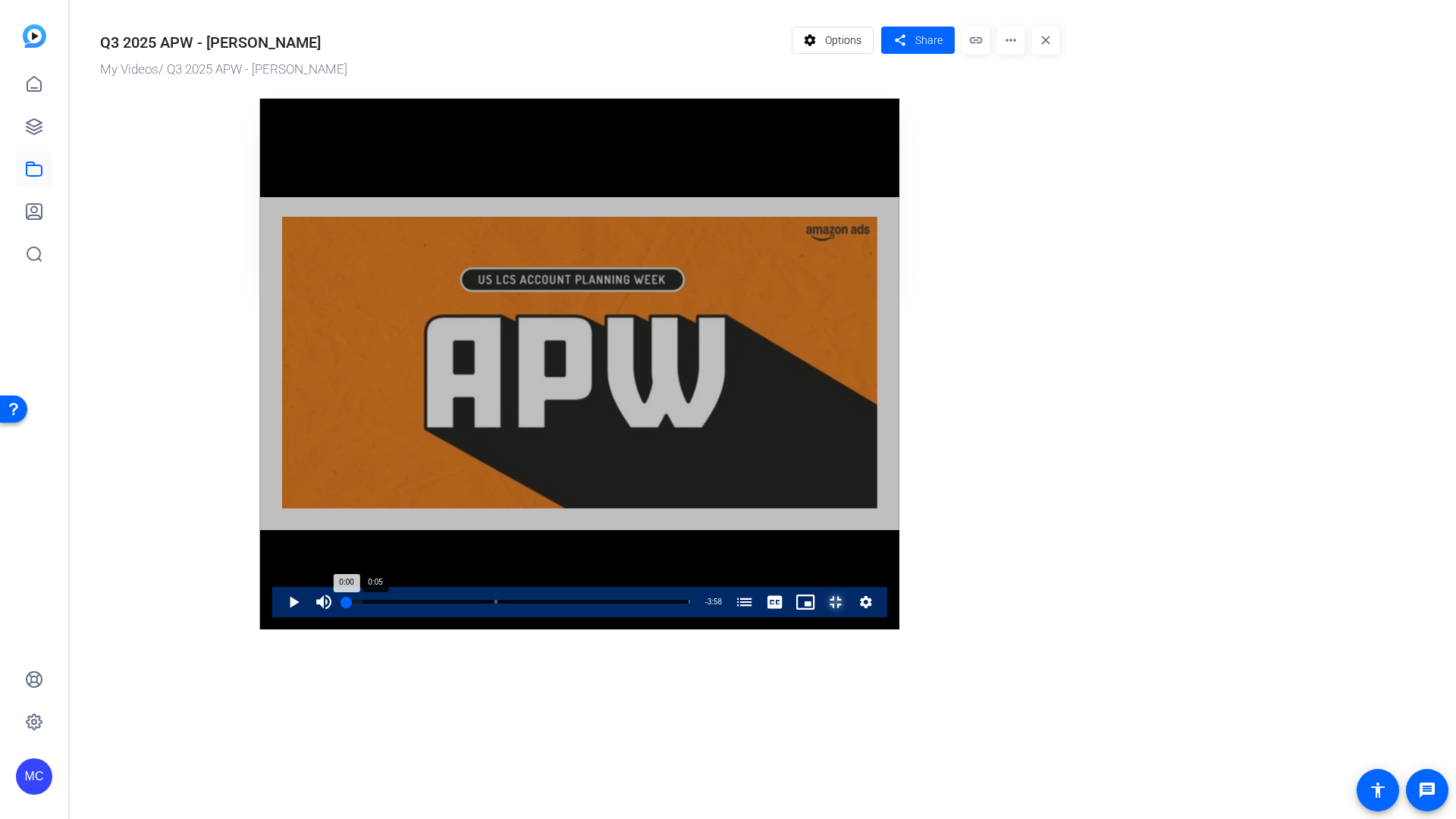
click at [347, 604] on div "Progress Bar" at bounding box center [421, 602] width 149 height 4
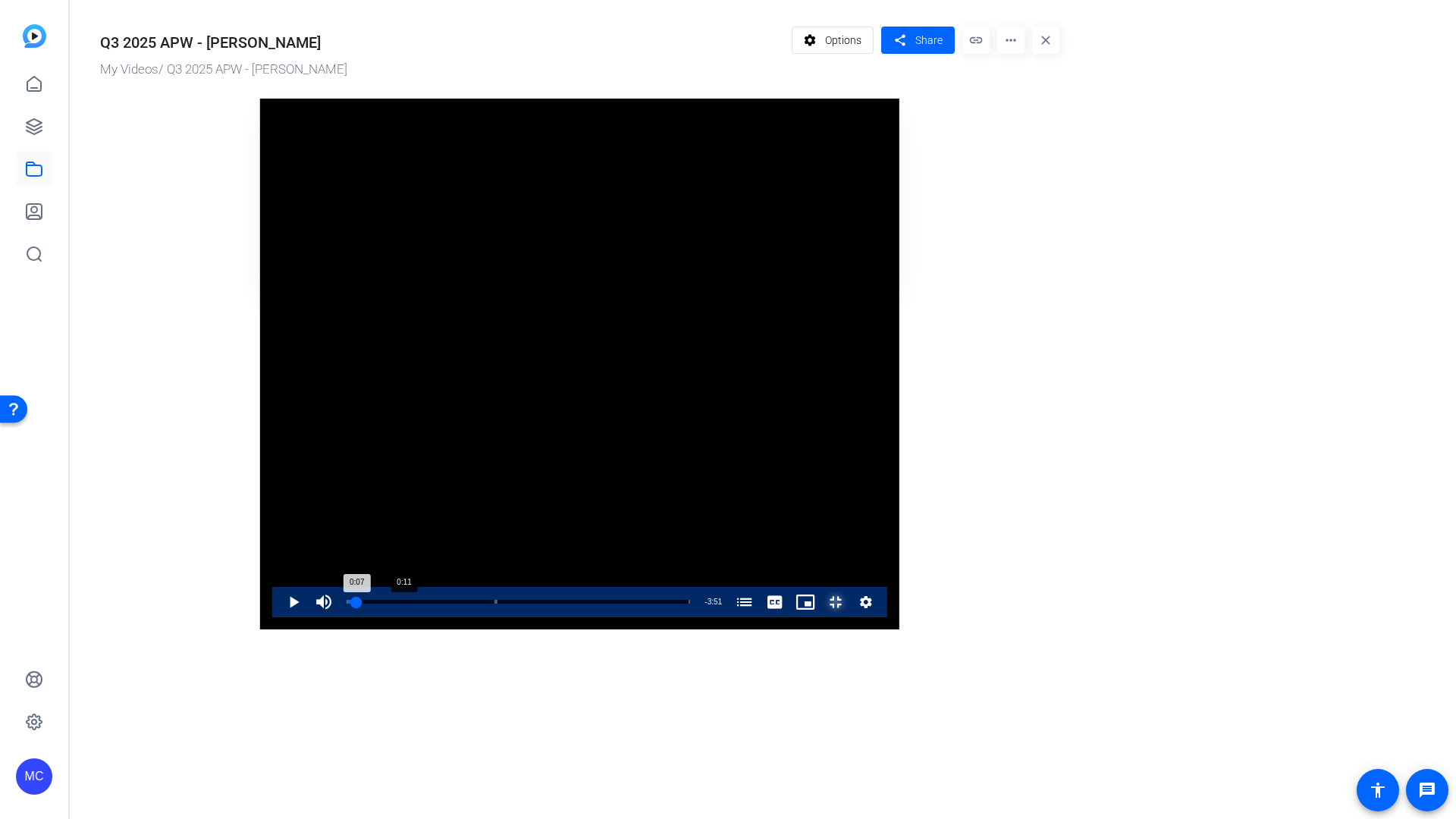
click at [347, 604] on div "Progress Bar" at bounding box center [421, 602] width 149 height 4
click at [347, 606] on div "Progress Bar" at bounding box center [355, 602] width 16 height 8
click at [347, 604] on div "Loaded : 4.67% 0:04 0:06 Account Planning Week 2018 (00:00) Amazon Advertising:…" at bounding box center [519, 602] width 344 height 4
click at [347, 604] on div "Loaded : 4.67% 0:01 0:01 Account Planning Week 2018 (00:00) Amazon Advertising:…" at bounding box center [519, 602] width 344 height 4
drag, startPoint x: 96, startPoint y: 793, endPoint x: 140, endPoint y: 784, distance: 44.9
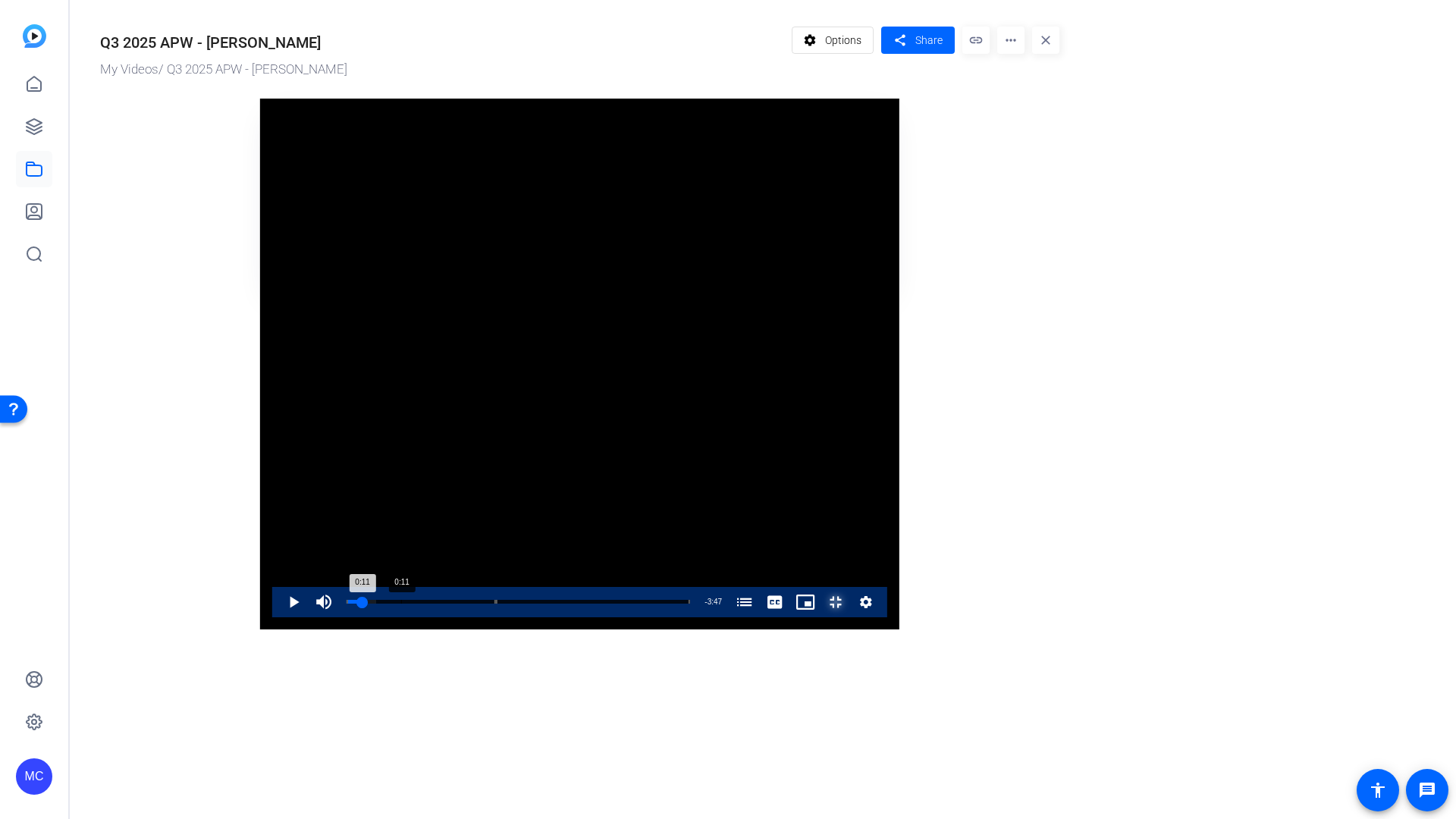
click at [339, 617] on div "Loaded : 8.69% 0:11 0:11 Account Planning Week 2018 (00:00) Amazon Advertising:…" at bounding box center [518, 602] width 359 height 31
drag, startPoint x: 138, startPoint y: 794, endPoint x: 697, endPoint y: 762, distance: 559.9
click at [679, 630] on div "Video Player is loading. Play Video Play Mute Current Time 0:17 / Duration 3:58…" at bounding box center [580, 364] width 639 height 531
drag, startPoint x: 675, startPoint y: 791, endPoint x: 1050, endPoint y: 779, distance: 375.2
click at [698, 617] on div "Loaded : 0.00% 3:06 2:09 Account Planning Week 2018 (00:00) Amazon Advertising:…" at bounding box center [518, 602] width 359 height 31
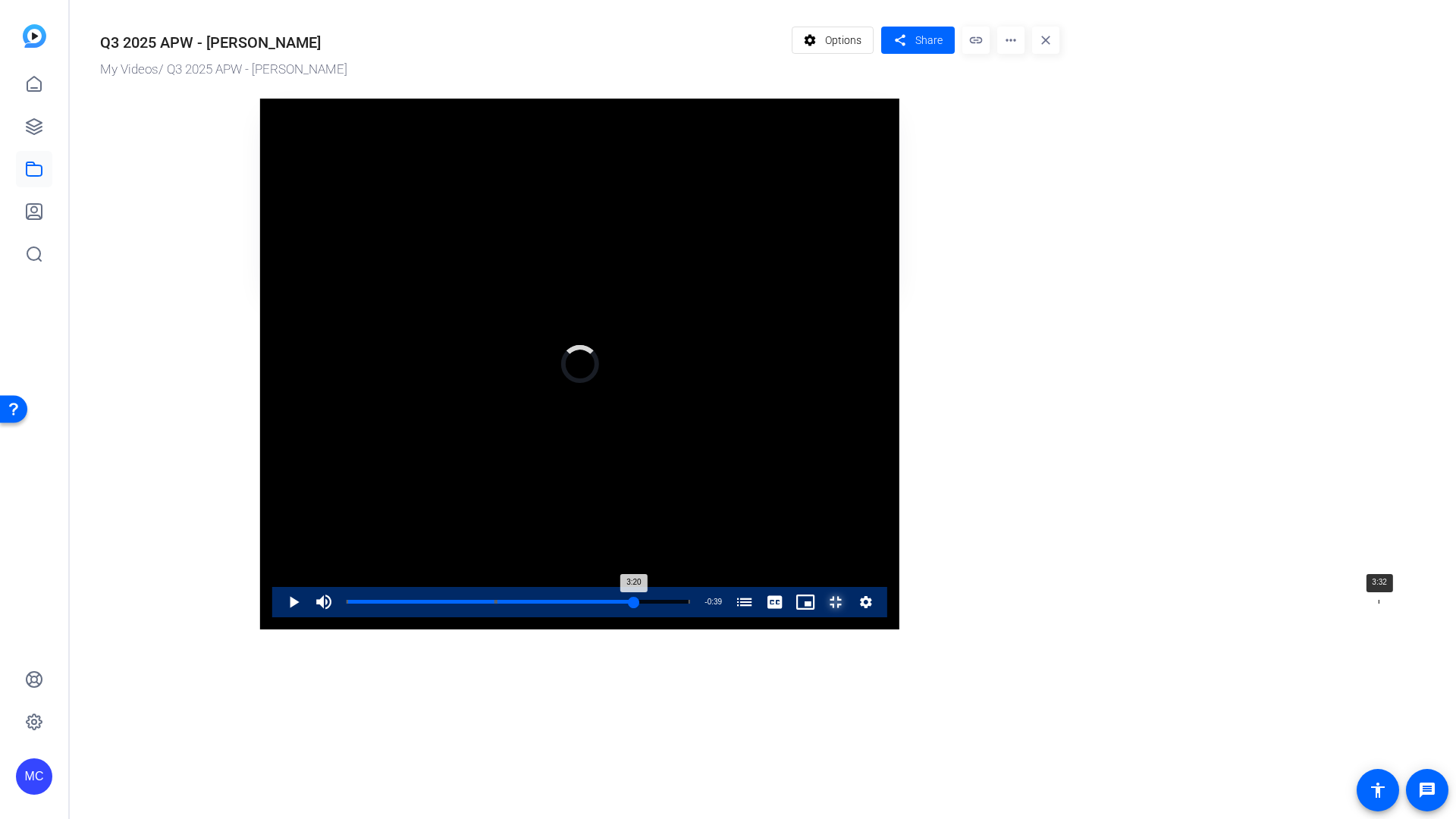
drag, startPoint x: 1043, startPoint y: 795, endPoint x: 1119, endPoint y: 785, distance: 76.7
click at [698, 617] on div "Loaded : 0.00% 3:32 3:20 Account Planning Week 2018 (00:00) Amazon Advertising:…" at bounding box center [518, 602] width 359 height 31
click at [698, 617] on div "Loaded : 92.53% 3:32 3:32 Account Planning Week 2018 (00:00) Amazon Advertising…" at bounding box center [518, 602] width 359 height 31
click at [690, 604] on div "Loaded : 92.53% 3:39 3:38 Account Planning Week 2018 (00:00) Amazon Advertising…" at bounding box center [519, 602] width 344 height 4
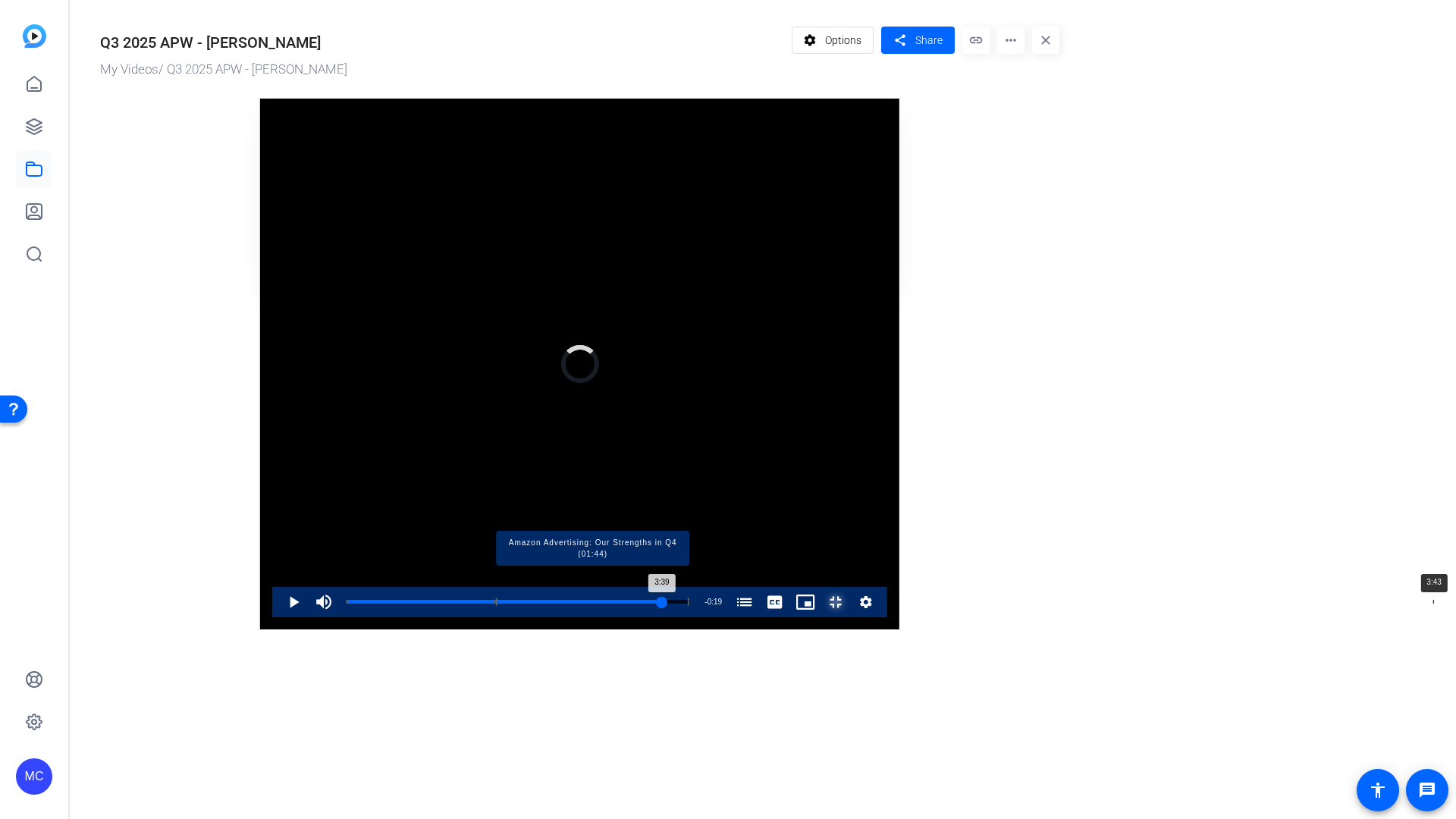
click at [690, 606] on div "Progress Bar" at bounding box center [592, 602] width 194 height 8
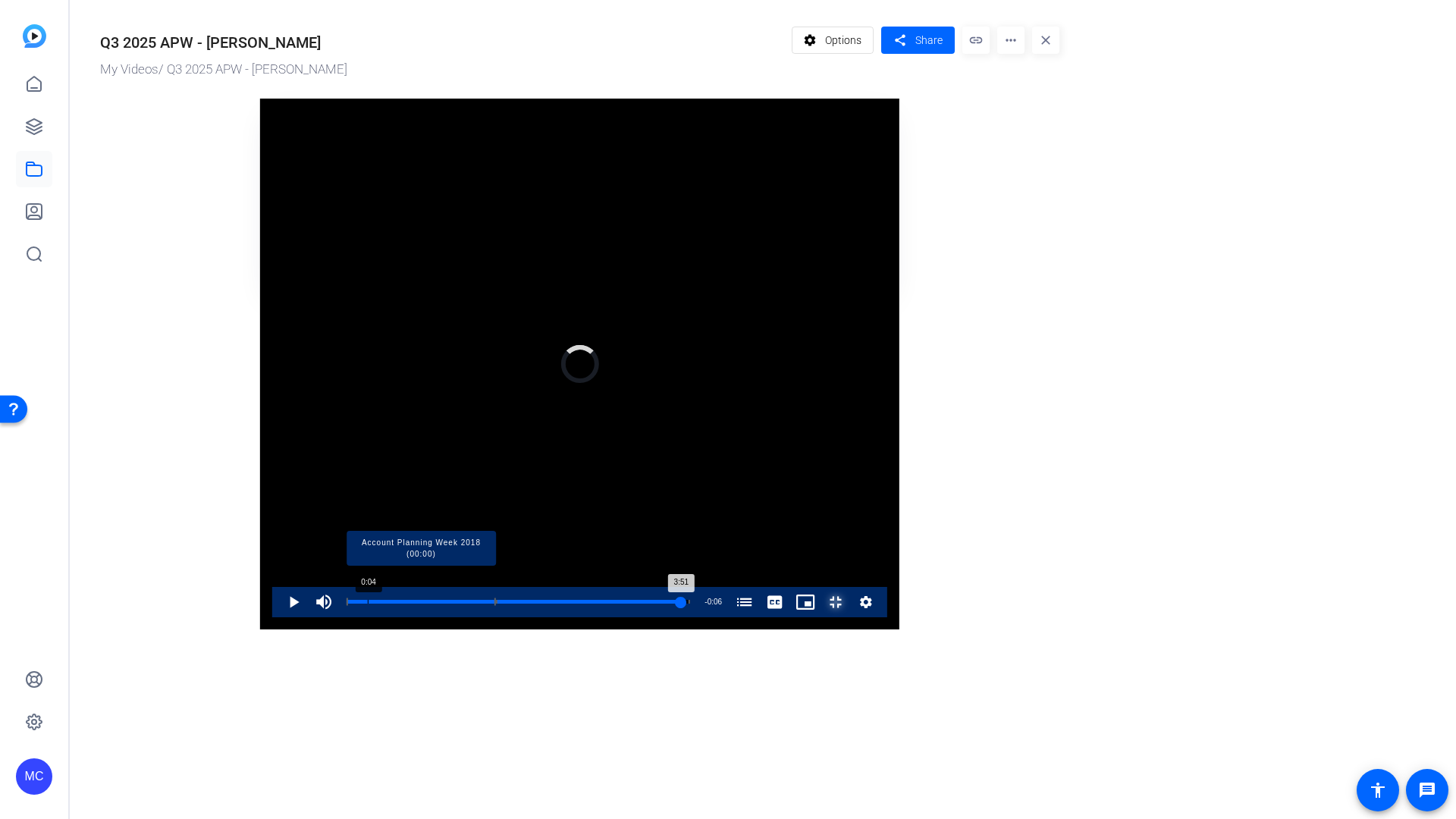
drag, startPoint x: 1170, startPoint y: 790, endPoint x: 106, endPoint y: 795, distance: 1064.0
click at [347, 604] on div "Loaded : 0.00% 0:04 3:51 Account Planning Week 2018 (00:00) Amazon Advertising:…" at bounding box center [519, 602] width 344 height 4
click at [347, 604] on div "Loaded : 4.67% 0:07 0:07 Account Planning Week 2018 (00:00) Amazon Advertising:…" at bounding box center [519, 602] width 344 height 4
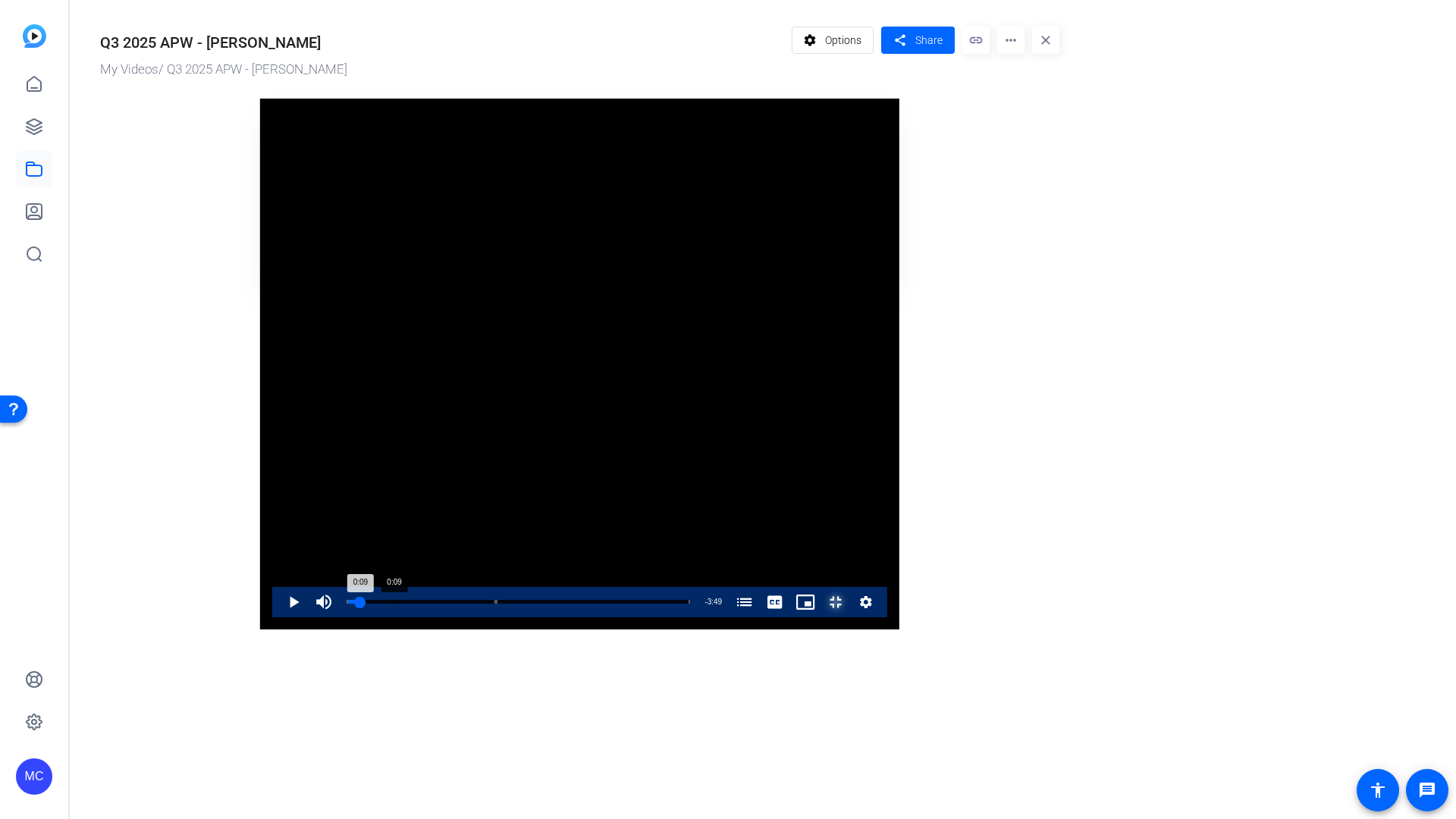
click at [339, 617] on div "Loaded : 4.67% 0:09 0:09 Account Planning Week 2018 (00:00) Amazon Advertising:…" at bounding box center [518, 602] width 359 height 31
click at [347, 606] on div "Progress Bar" at bounding box center [421, 602] width 149 height 8
click at [347, 604] on div "0:12" at bounding box center [355, 602] width 17 height 4
click at [347, 604] on div "0:11" at bounding box center [355, 602] width 16 height 4
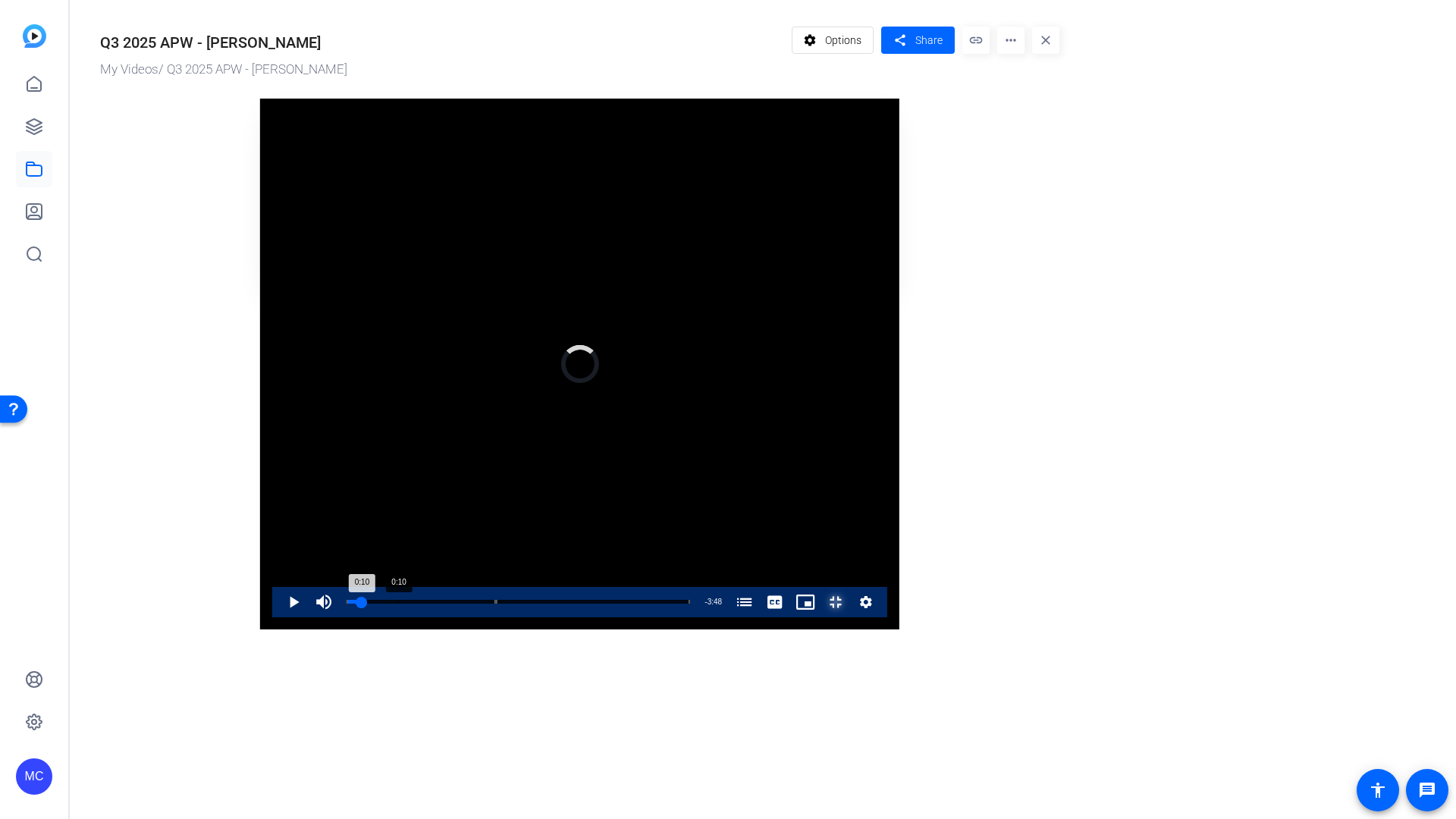
click at [347, 604] on div "0:10" at bounding box center [354, 602] width 15 height 4
click at [347, 604] on div "0:10" at bounding box center [354, 602] width 14 height 4
click at [339, 617] on div "Loaded : 8.69% 0:11 0:10 Account Planning Week 2018 (00:00) Amazon Advertising:…" at bounding box center [518, 602] width 359 height 31
click at [347, 604] on div "Loaded : 8.69% 0:07 0:07 Account Planning Week 2018 (00:00) Amazon Advertising:…" at bounding box center [519, 602] width 344 height 4
click at [347, 604] on div "0:07" at bounding box center [352, 602] width 11 height 4
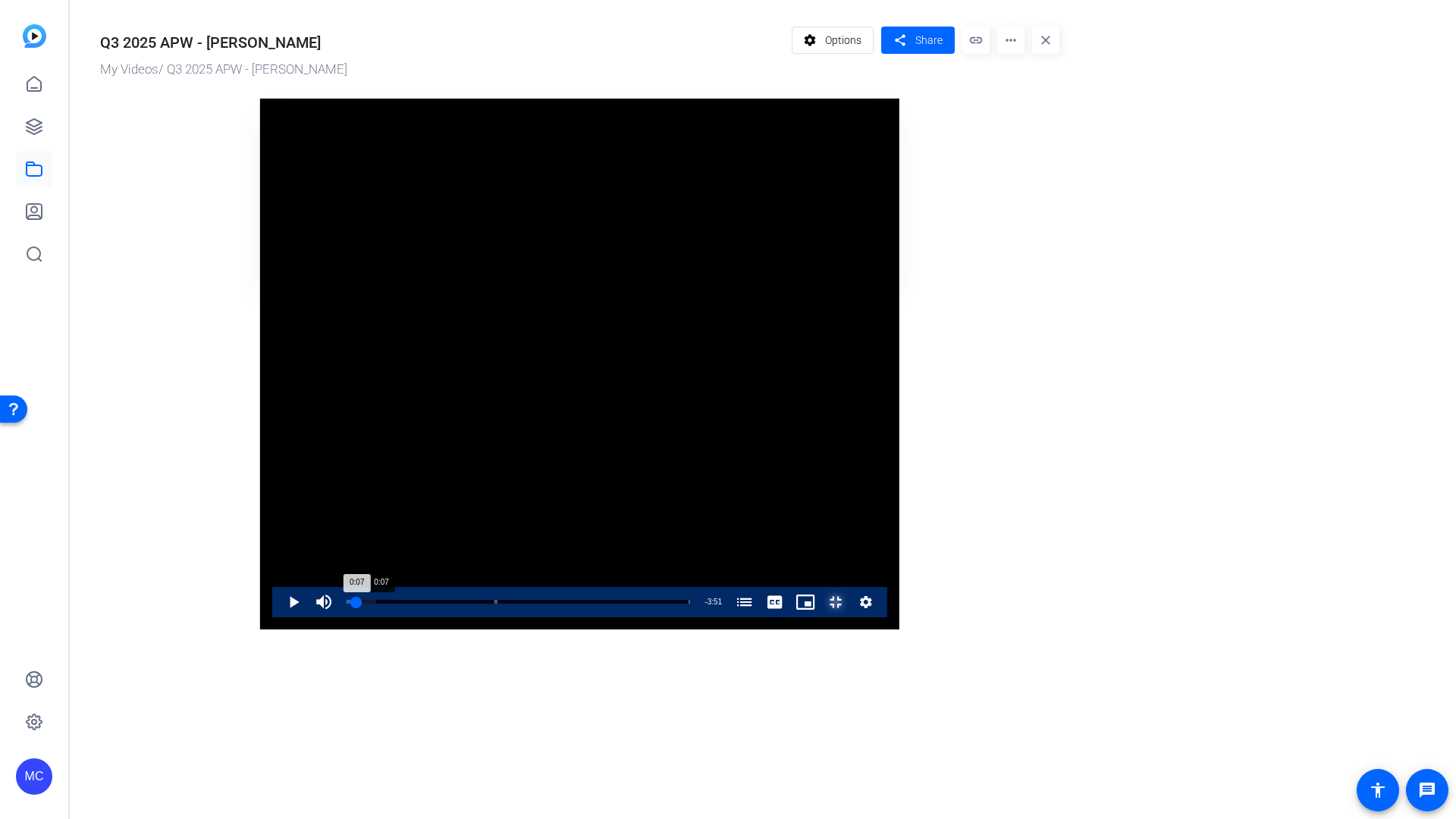
click at [347, 604] on div "0:07" at bounding box center [352, 602] width 11 height 4
click at [347, 604] on div "0:06" at bounding box center [351, 602] width 10 height 4
click at [347, 604] on div "0:07" at bounding box center [352, 602] width 12 height 4
click at [347, 604] on div "0:07" at bounding box center [352, 602] width 11 height 4
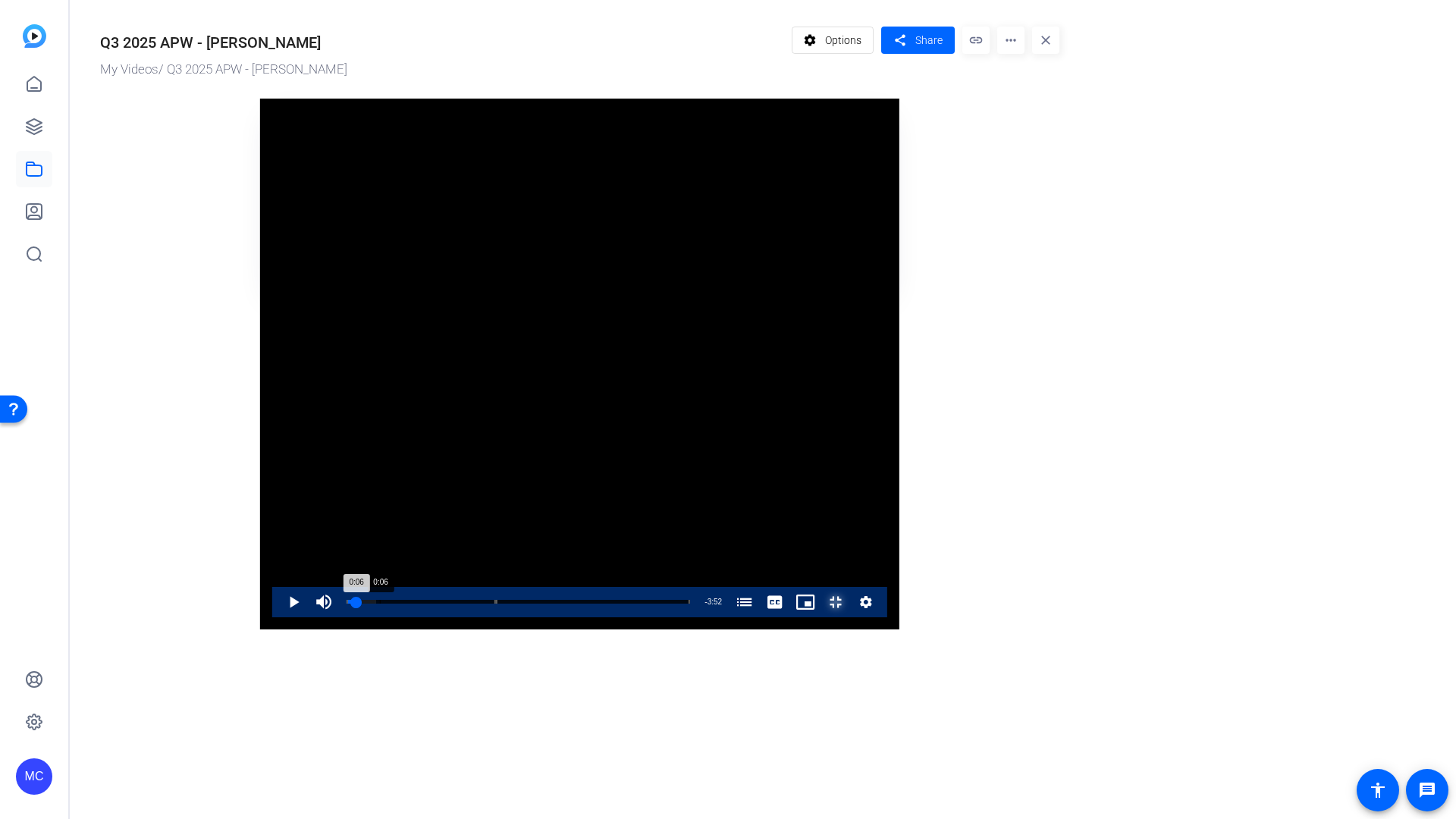
click at [347, 604] on div "0:06" at bounding box center [351, 602] width 10 height 4
click at [347, 604] on div "Loaded : 8.69% 0:05 0:05 Account Planning Week 2018 (00:00) Amazon Advertising:…" at bounding box center [519, 602] width 344 height 4
click at [347, 604] on div "0:05" at bounding box center [351, 602] width 8 height 4
click at [347, 604] on div "0:06" at bounding box center [351, 602] width 10 height 4
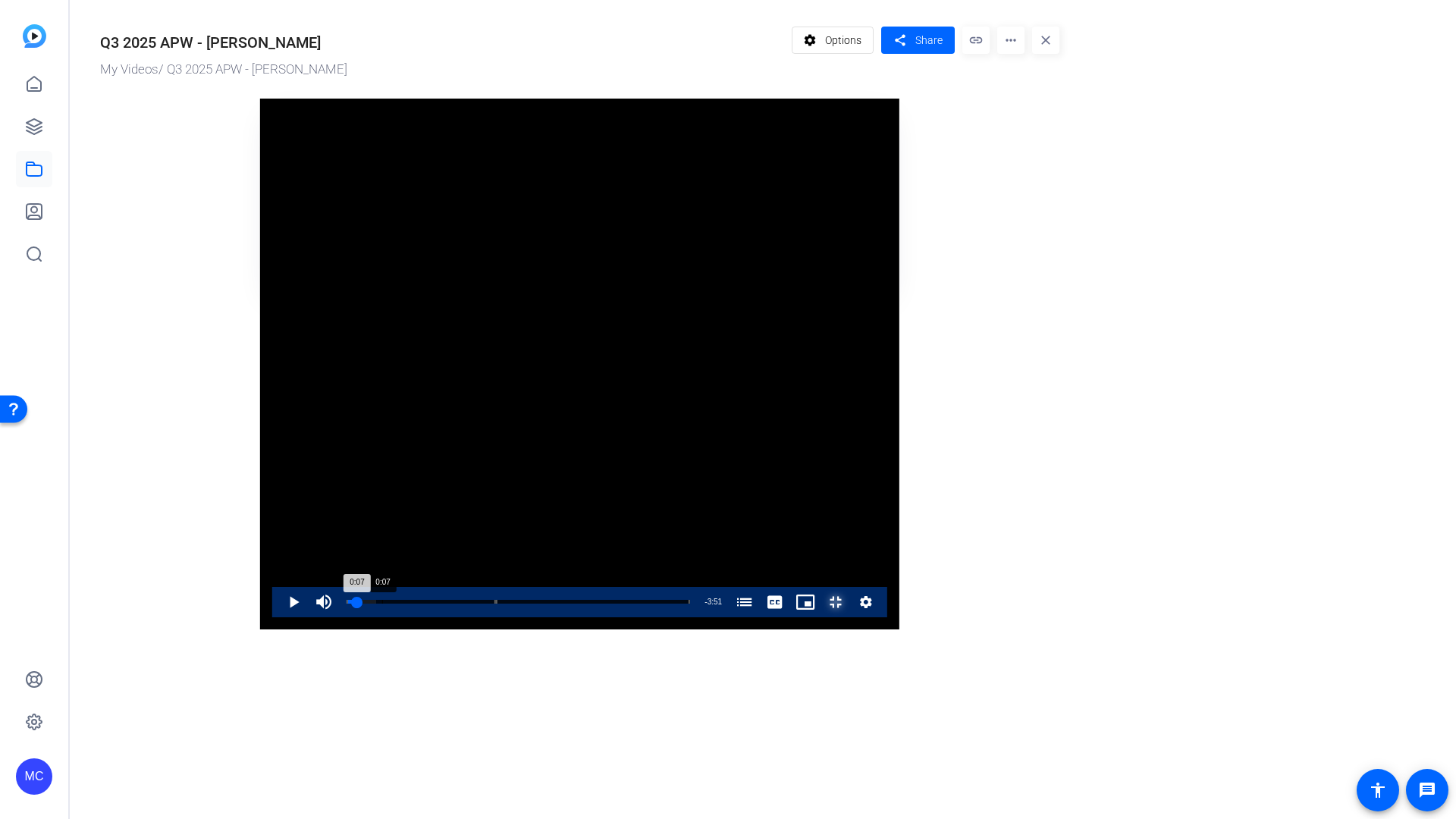
click at [347, 604] on div "0:07" at bounding box center [352, 602] width 11 height 4
click at [347, 604] on div "0:08" at bounding box center [352, 602] width 12 height 4
click at [347, 604] on div "0:08" at bounding box center [353, 602] width 13 height 4
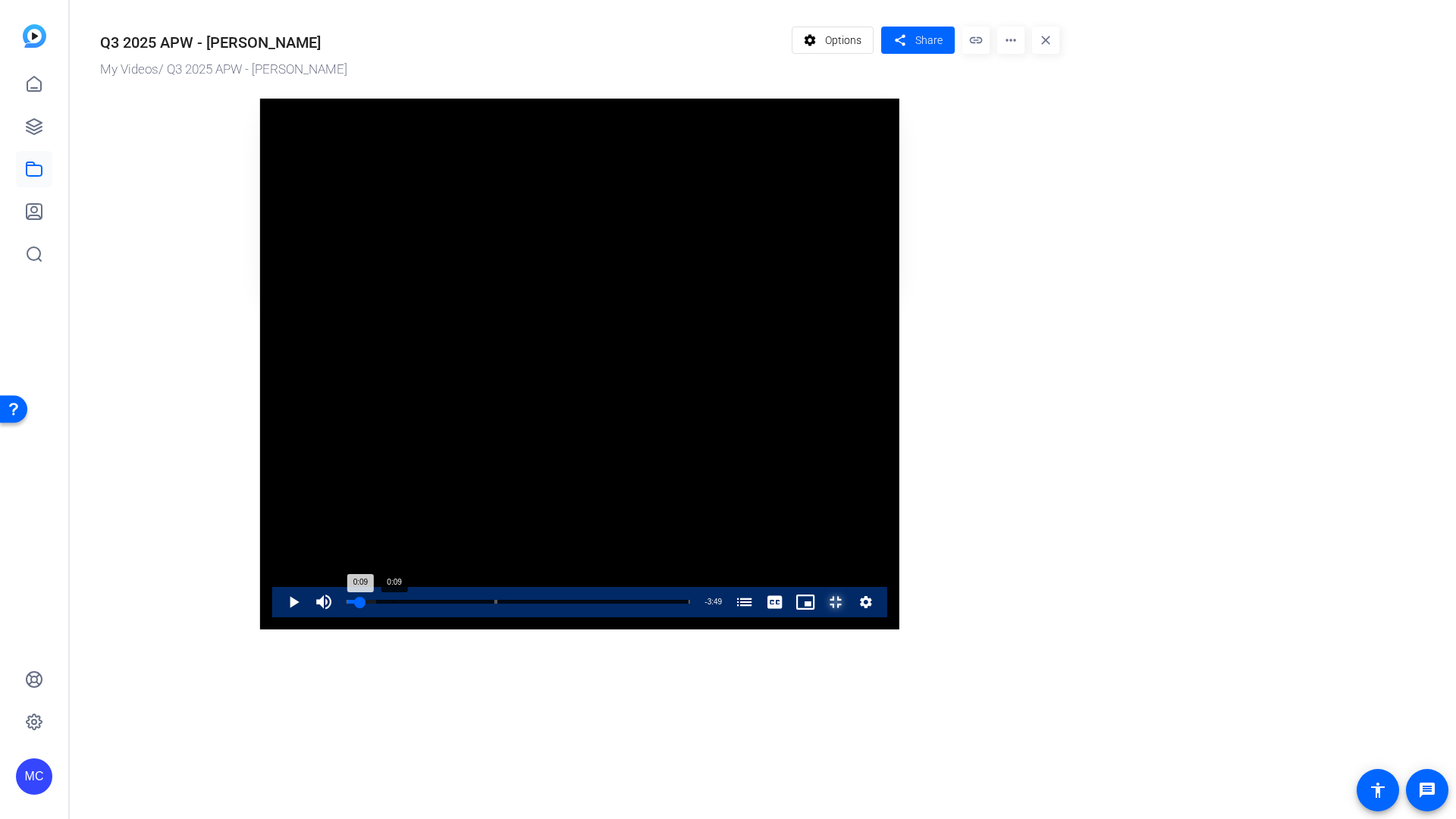
click at [347, 604] on div "0:09" at bounding box center [353, 602] width 13 height 4
click at [347, 604] on div "0:09" at bounding box center [354, 602] width 14 height 4
click at [347, 604] on div "0:10" at bounding box center [355, 602] width 16 height 4
click at [347, 604] on div "0:11" at bounding box center [355, 602] width 16 height 4
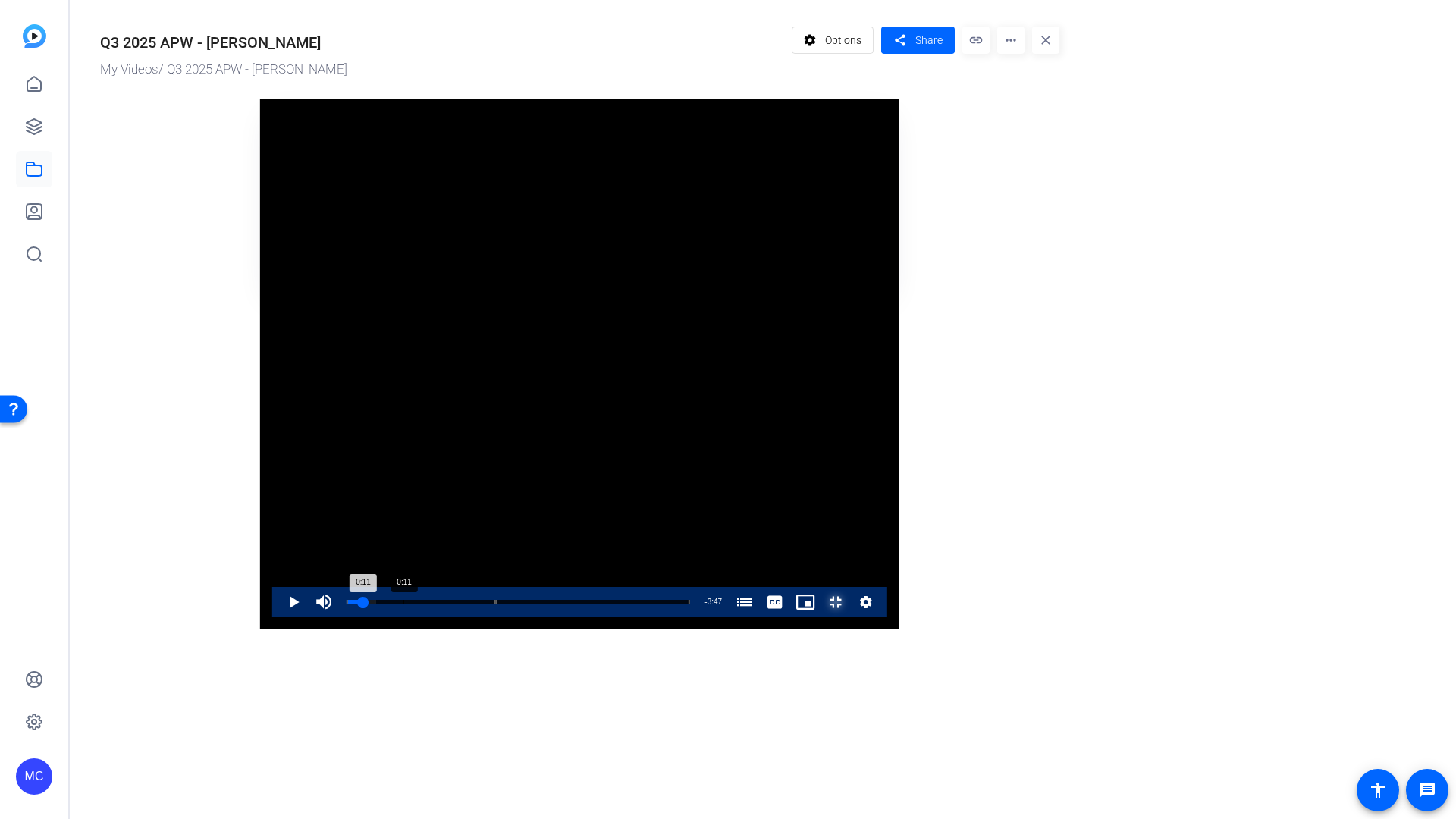
click at [347, 604] on div "0:11" at bounding box center [355, 602] width 16 height 4
click at [347, 604] on div "0:12" at bounding box center [355, 602] width 18 height 4
click at [347, 604] on div "0:12" at bounding box center [356, 602] width 19 height 4
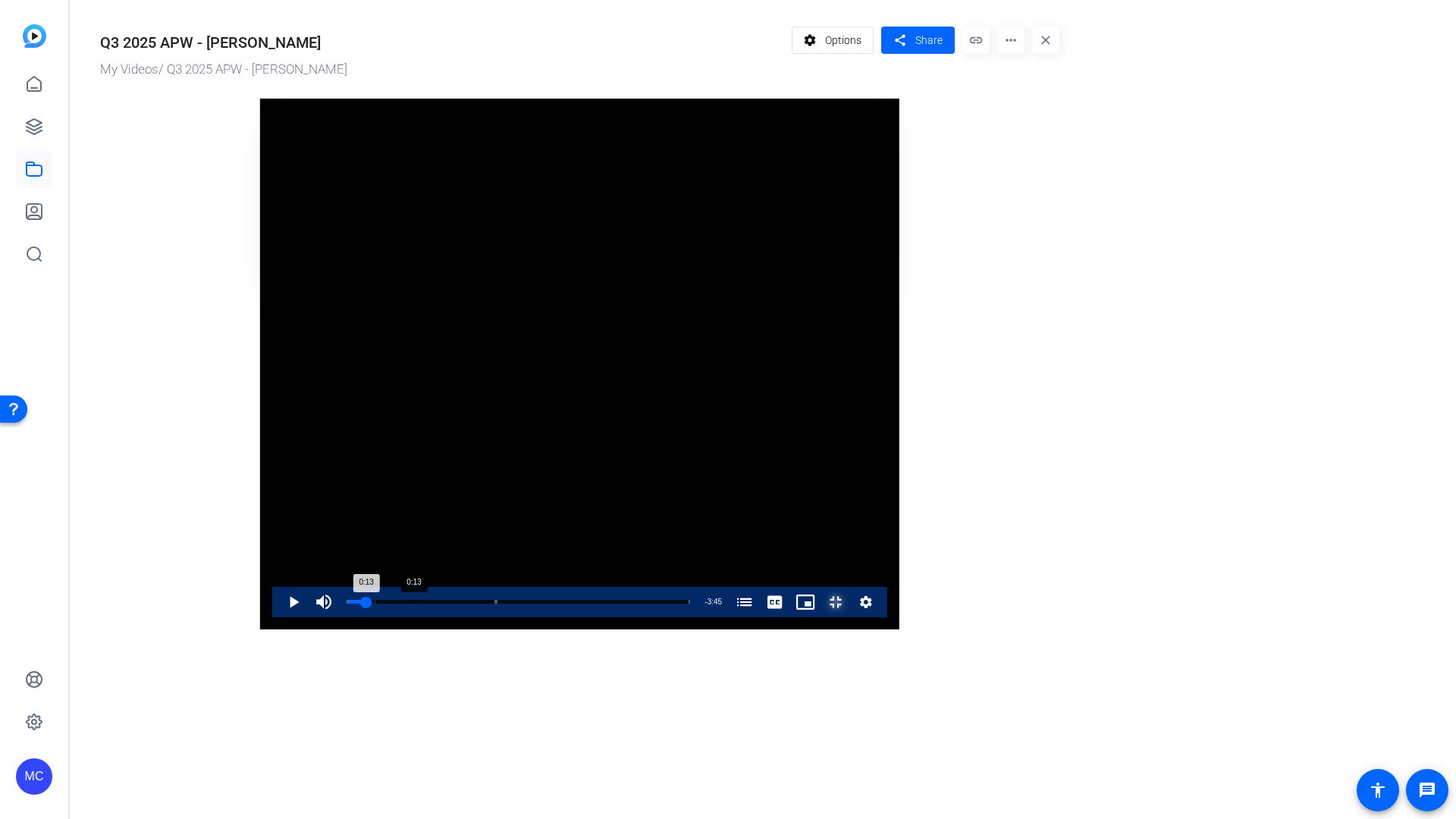
click at [347, 604] on div "0:13" at bounding box center [356, 602] width 20 height 4
click at [347, 604] on div "0:14" at bounding box center [357, 602] width 20 height 4
click at [347, 604] on div "0:14" at bounding box center [357, 602] width 21 height 4
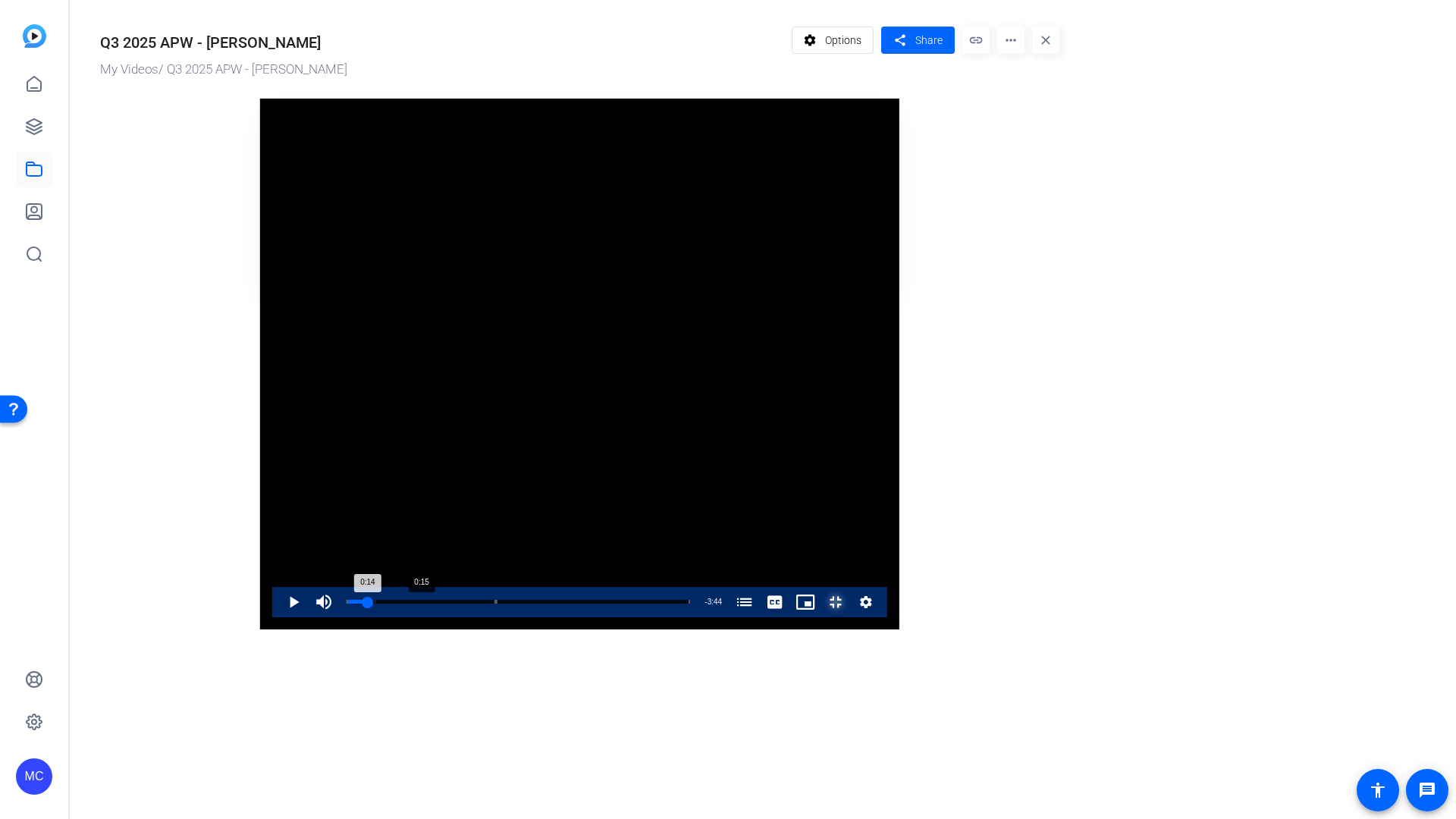
click at [347, 604] on div "0:14" at bounding box center [357, 602] width 21 height 4
click at [347, 604] on div "0:16" at bounding box center [359, 602] width 24 height 4
click at [347, 606] on div "Progress Bar" at bounding box center [421, 602] width 149 height 8
click at [347, 604] on div "Loaded : 12.71% 0:22 0:22 Account Planning Week 2018 (00:00) Amazon Advertising…" at bounding box center [519, 602] width 344 height 4
click at [347, 604] on div "0:22" at bounding box center [362, 602] width 32 height 4
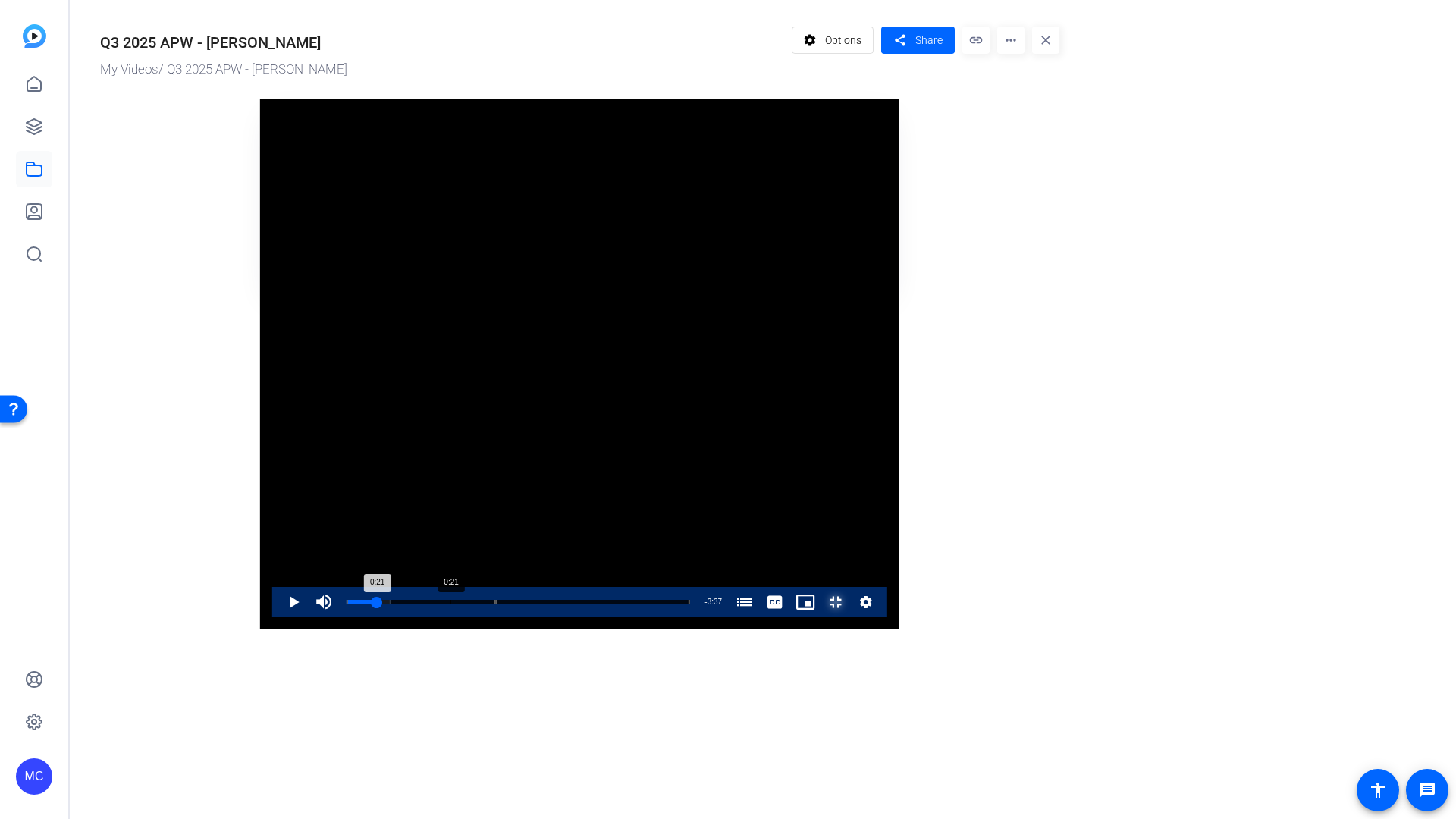
click at [347, 604] on div "0:21" at bounding box center [362, 602] width 31 height 4
click at [347, 604] on div "0:20" at bounding box center [362, 602] width 30 height 4
click at [347, 604] on div "0:19" at bounding box center [360, 602] width 27 height 4
click at [347, 604] on div "Loaded : 12.71% 0:20 0:20 Account Planning Week 2018 (00:00) Amazon Advertising…" at bounding box center [519, 602] width 344 height 4
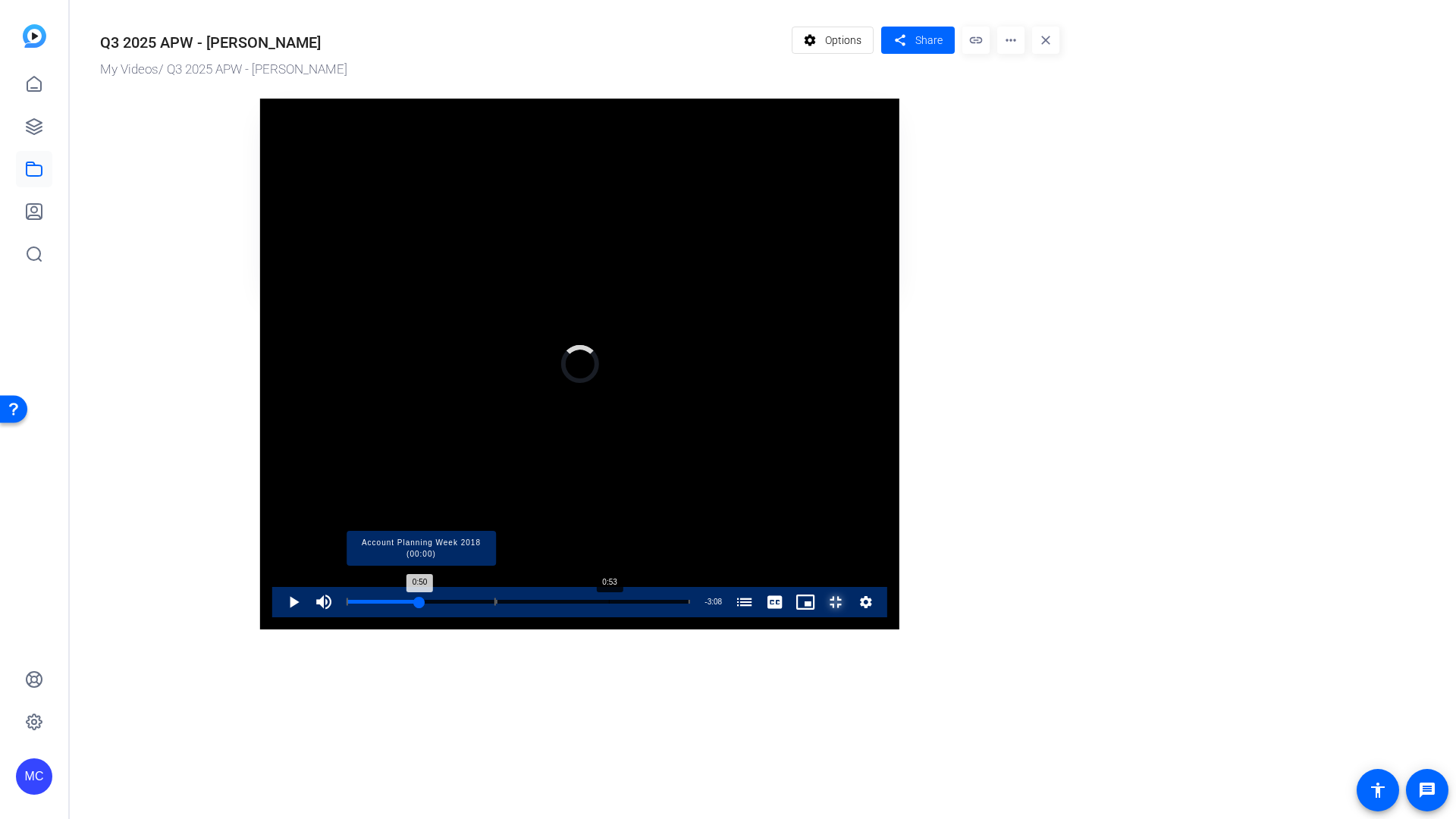
drag, startPoint x: 187, startPoint y: 791, endPoint x: 351, endPoint y: 793, distance: 164.0
click at [351, 604] on div "Loaded : 0.00% 0:53 0:50 Account Planning Week 2018 (00:00) Amazon Advertising:…" at bounding box center [519, 602] width 344 height 4
click at [376, 604] on div "Loaded : 25.46% 0:59 0:59 Account Planning Week 2018 (00:00) Amazon Advertising…" at bounding box center [519, 602] width 344 height 4
click at [339, 617] on div "Loaded : 25.46% 0:14 0:59 Account Planning Week 2018 (00:00) Amazon Advertising…" at bounding box center [518, 602] width 359 height 31
click at [347, 604] on div "Loaded : 4.67% 0:05 0:08 Account Planning Week 2018 (00:00) Amazon Advertising:…" at bounding box center [519, 602] width 344 height 4
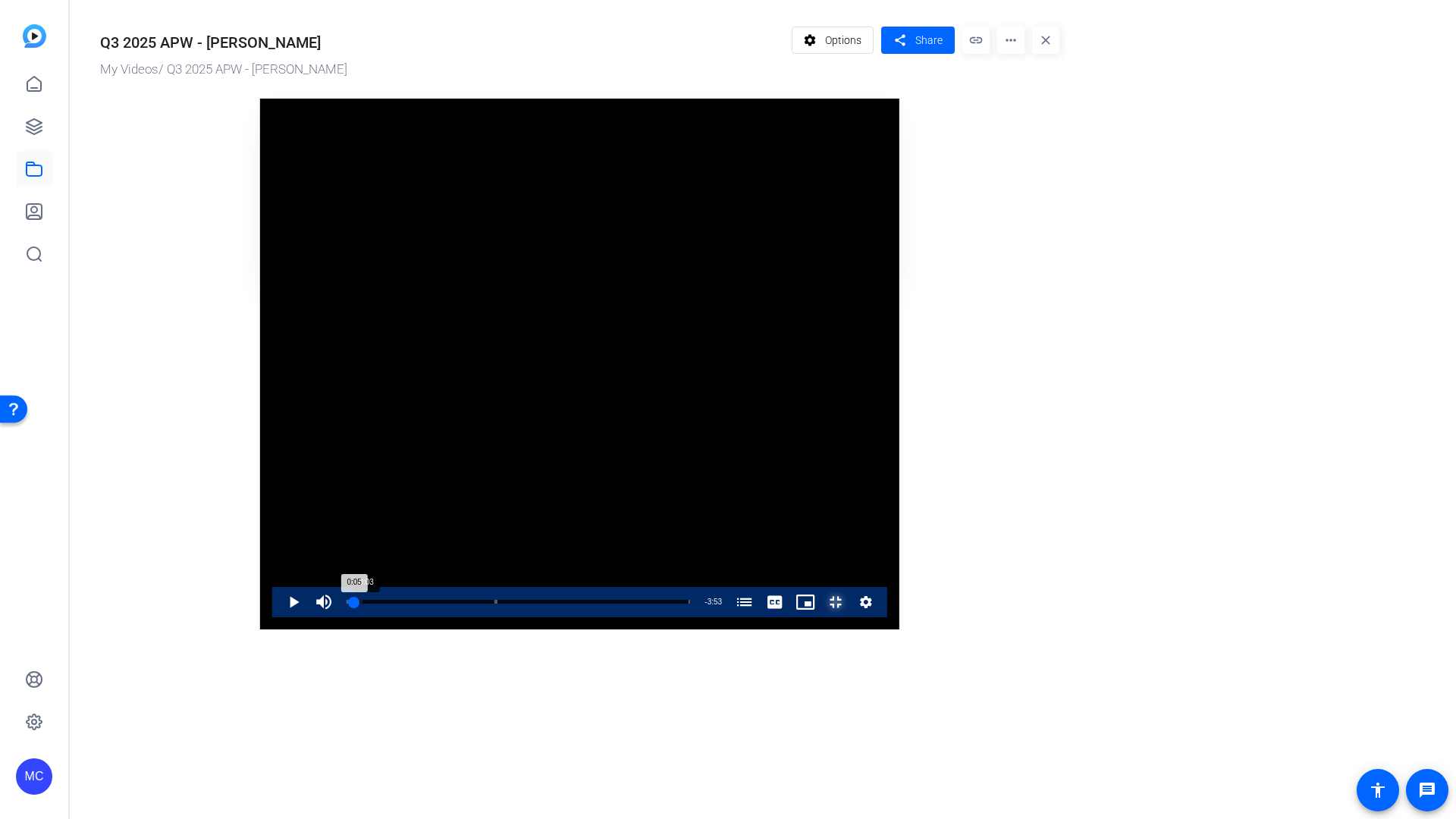
click at [347, 604] on div "0:05" at bounding box center [351, 602] width 8 height 4
click at [347, 604] on div "0:03" at bounding box center [349, 602] width 5 height 4
click at [347, 604] on div "Loaded : 4.67% 0:05 0:05 Account Planning Week 2018 (00:00) Amazon Advertising:…" at bounding box center [519, 602] width 344 height 4
click at [339, 617] on div "Loaded : 4.67% 0:08 0:08 Account Planning Week 2018 (00:00) Amazon Advertising:…" at bounding box center [518, 602] width 359 height 31
click at [339, 617] on div "Loaded : 4.67% 0:10 0:08 Account Planning Week 2018 (00:00) Amazon Advertising:…" at bounding box center [518, 602] width 359 height 31
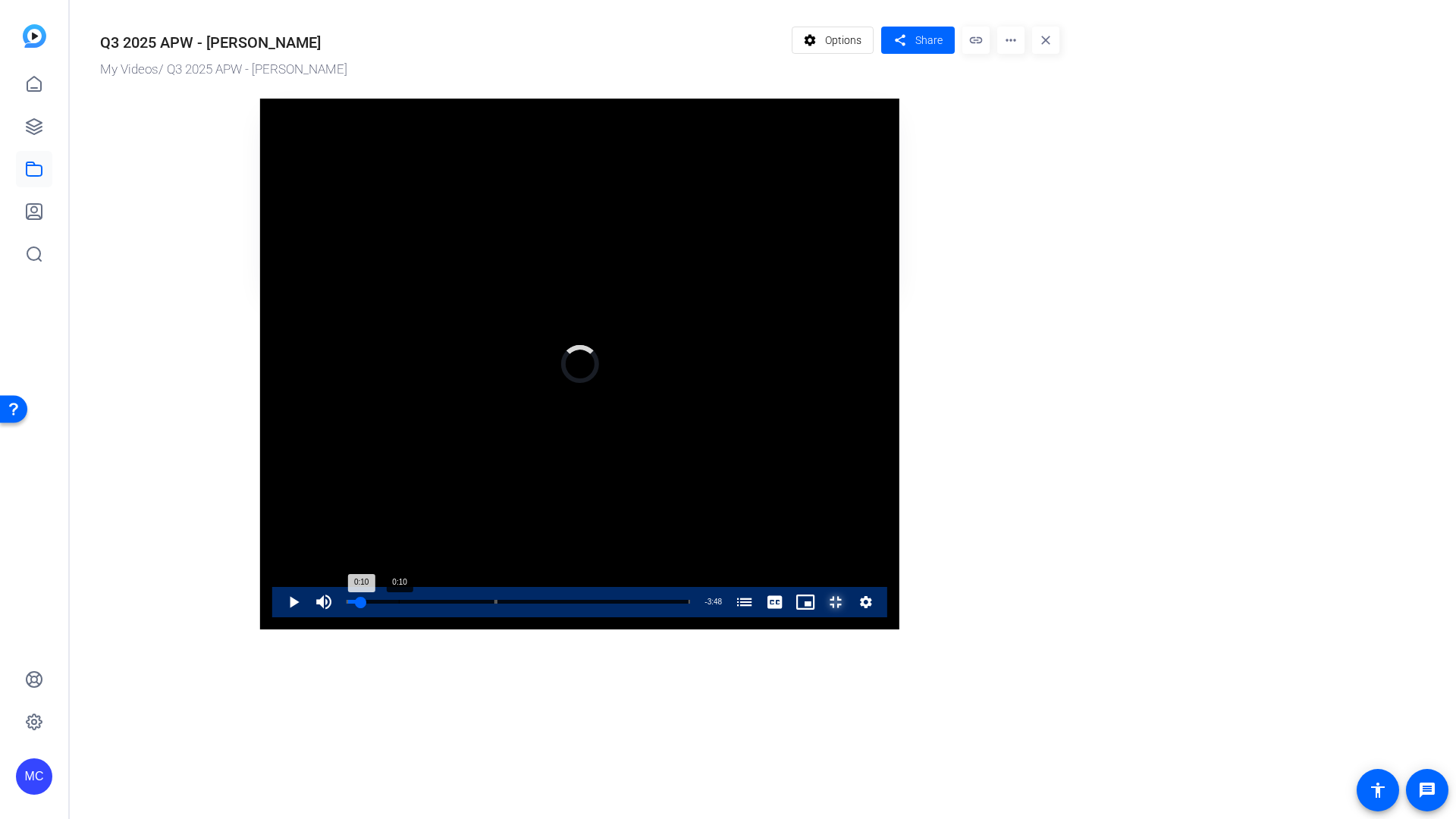
click at [347, 604] on div "0:10" at bounding box center [354, 602] width 15 height 4
click at [339, 617] on div "Loaded : 8.69% 0:08 0:10 Account Planning Week 2018 (00:00) Amazon Advertising:…" at bounding box center [518, 602] width 359 height 31
click at [339, 617] on div "Loaded : 8.69% 0:06 0:06 Account Planning Week 2018 (00:00) Amazon Advertising:…" at bounding box center [518, 602] width 359 height 31
click at [339, 617] on div "Loaded : 8.69% 0:04 0:04 Account Planning Week 2018 (00:00) Amazon Advertising:…" at bounding box center [518, 602] width 359 height 31
click at [347, 604] on div "0:05" at bounding box center [351, 602] width 8 height 4
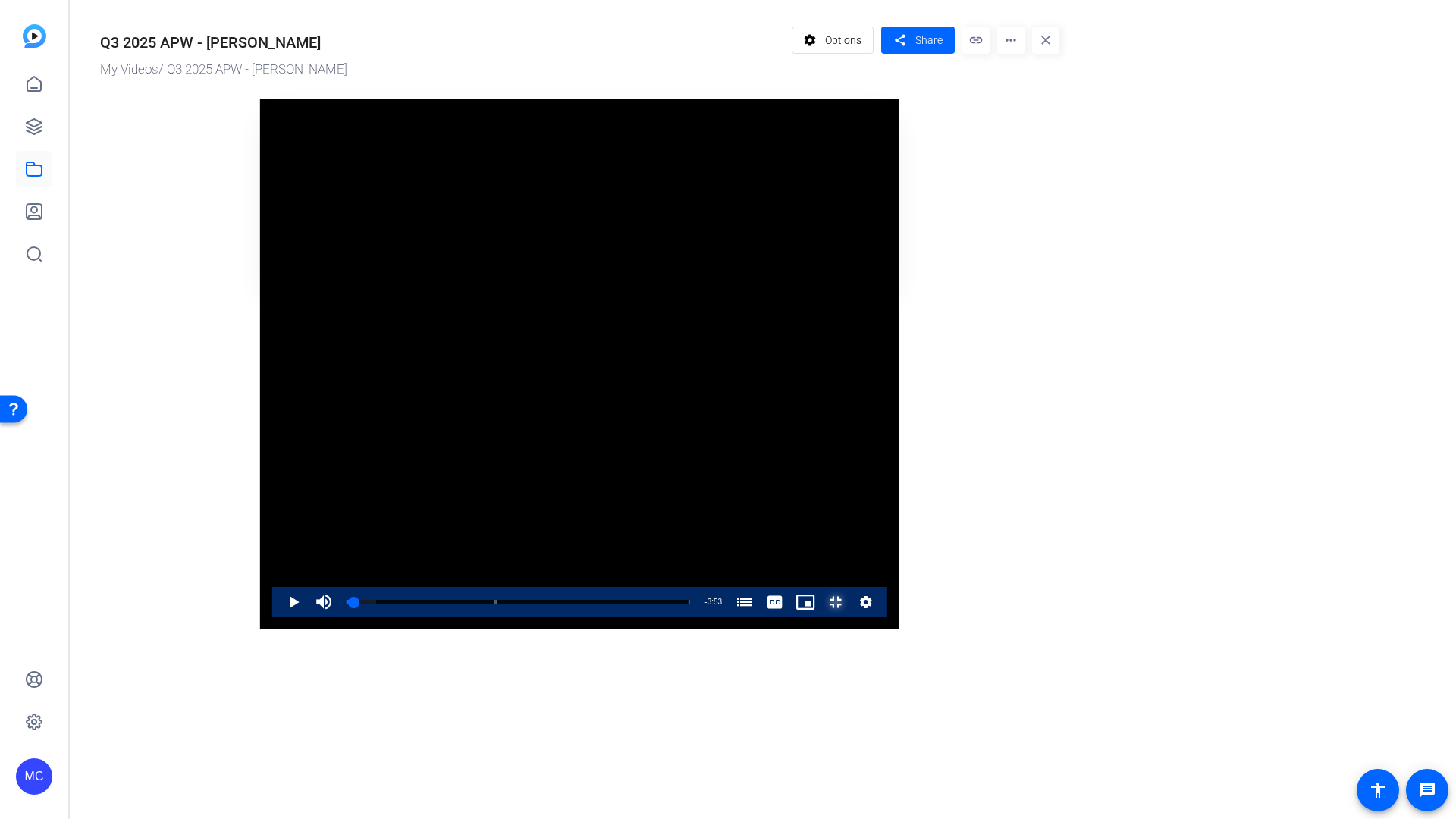
click at [821, 617] on span "Video Player" at bounding box center [821, 602] width 0 height 31
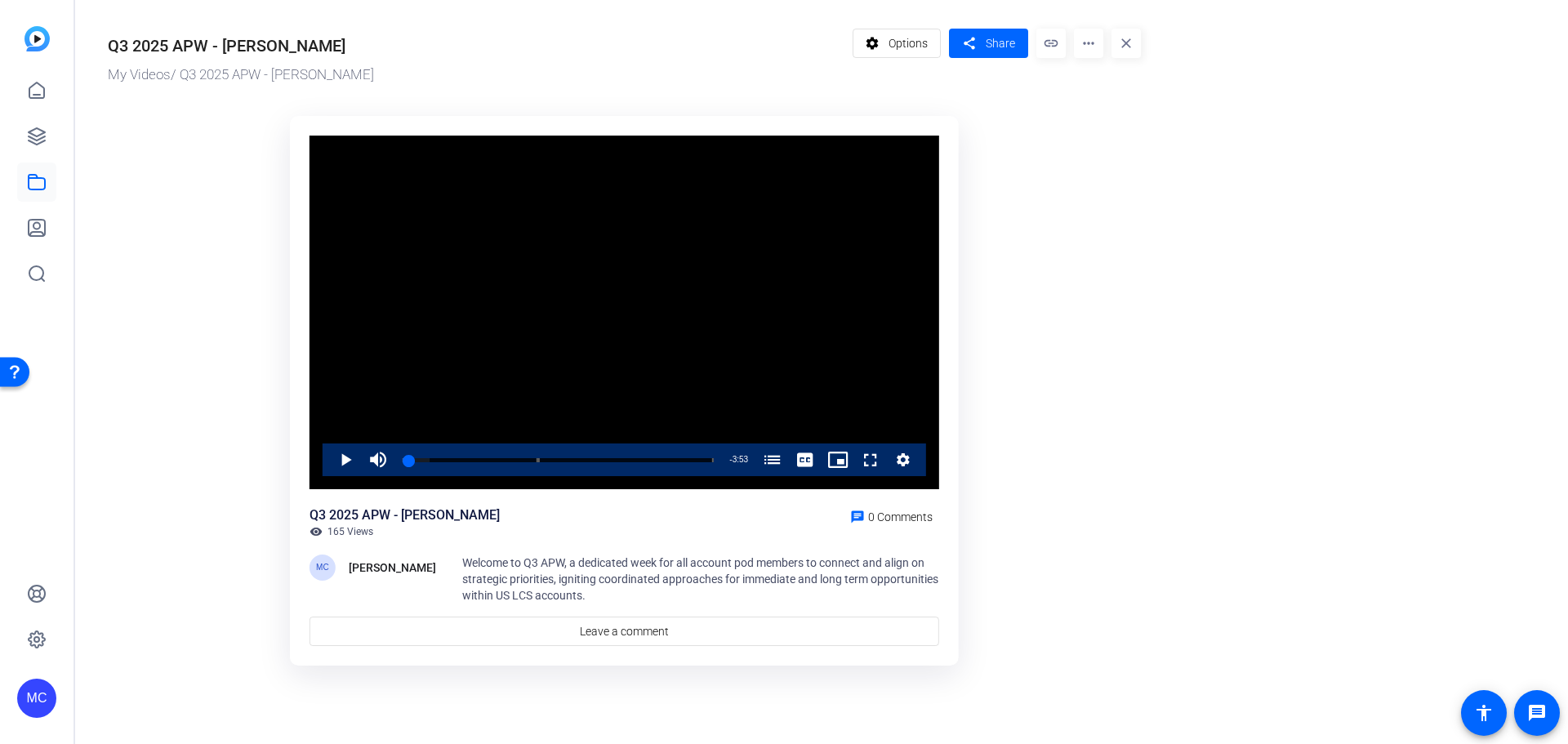
click at [980, 19] on div "Q3 2025 APW - Tanner Elton My Videos / Q3 2025 APW - Tanner Elton settings Opti…" at bounding box center [616, 345] width 1082 height 690
click at [981, 41] on span at bounding box center [989, 43] width 79 height 39
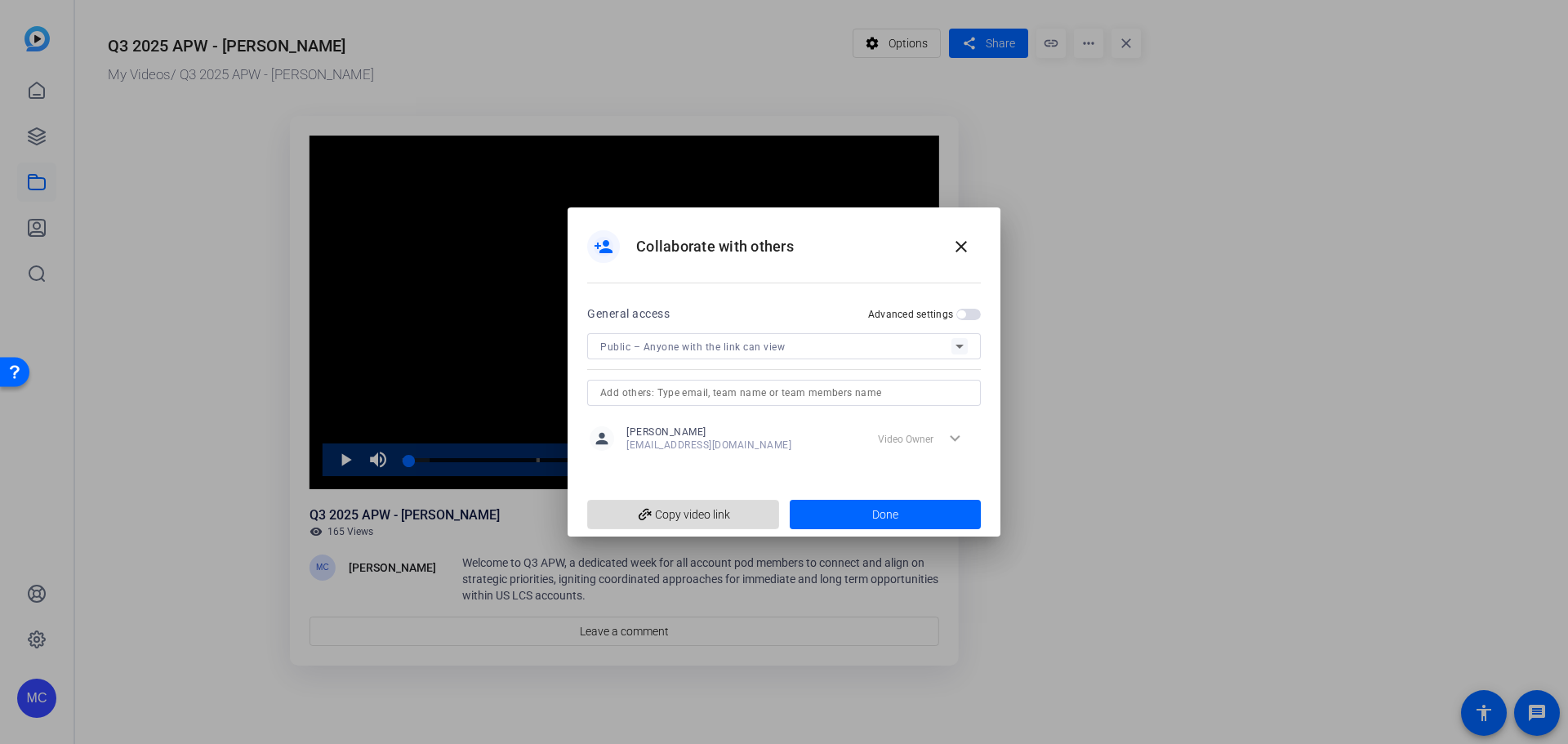
click at [696, 519] on span "add_link Copy video link" at bounding box center [683, 514] width 166 height 31
click at [726, 510] on span "add_link Copy video link" at bounding box center [683, 514] width 166 height 31
click at [955, 242] on mat-icon "close" at bounding box center [961, 246] width 19 height 19
